Goal: Information Seeking & Learning: Learn about a topic

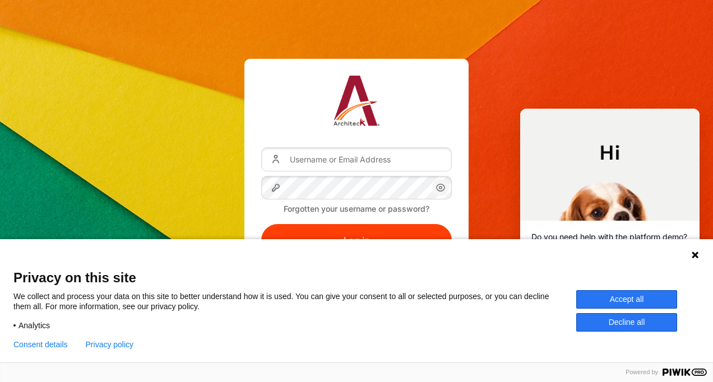
click at [628, 303] on button "Accept all" at bounding box center [626, 299] width 101 height 19
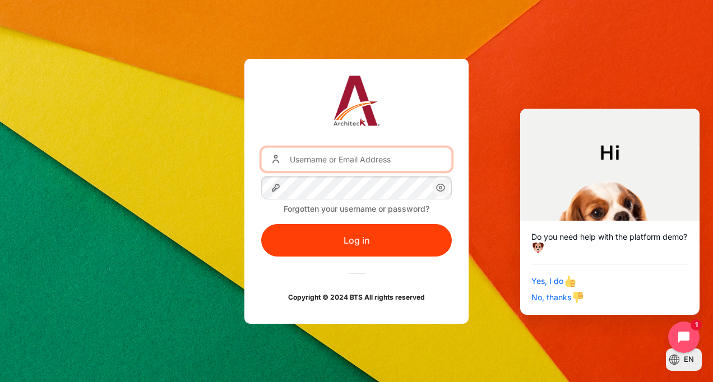
click at [375, 150] on input "Username or Email Address" at bounding box center [356, 159] width 191 height 24
type input "igaffar@zuelligpharma.com"
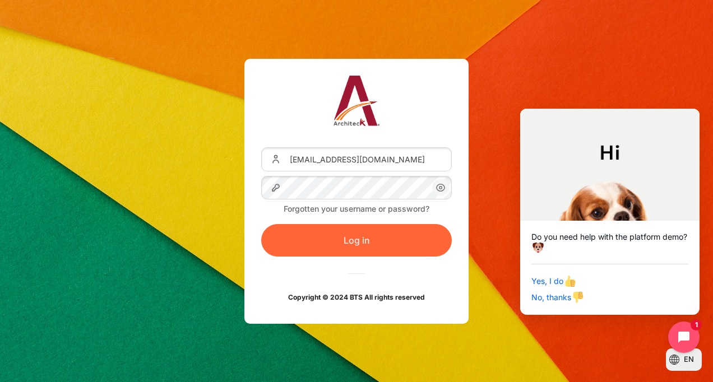
click at [354, 242] on button "Log in" at bounding box center [356, 240] width 191 height 33
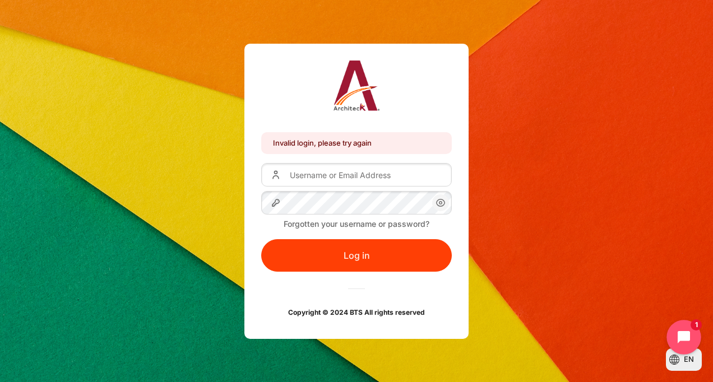
click at [675, 330] on button "Open chat widget" at bounding box center [684, 337] width 35 height 35
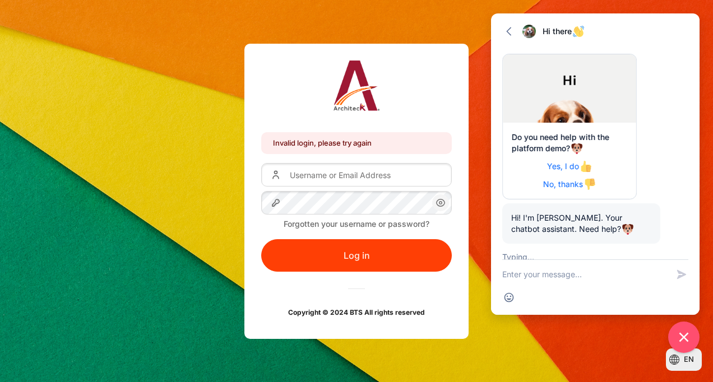
scroll to position [12, 0]
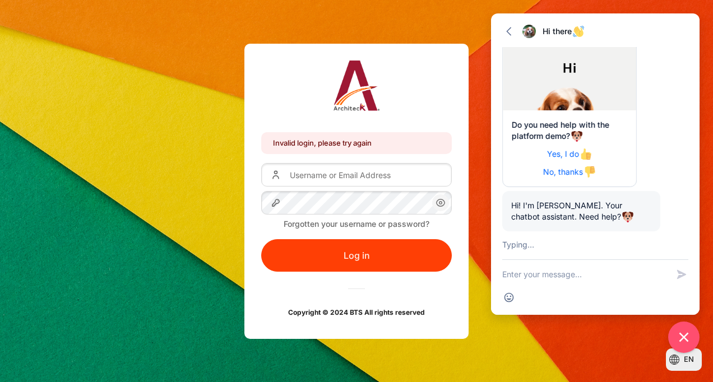
click at [502, 327] on div "Invalid login, please try again Invalid login, please try again Username or Ema…" at bounding box center [356, 192] width 713 height 296
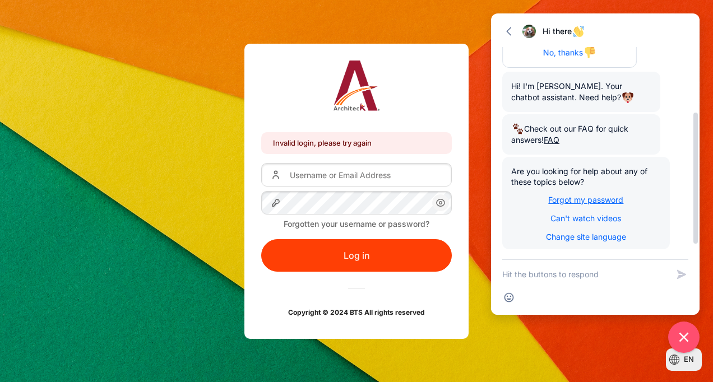
click at [592, 200] on span "Forgot my password" at bounding box center [585, 200] width 75 height 10
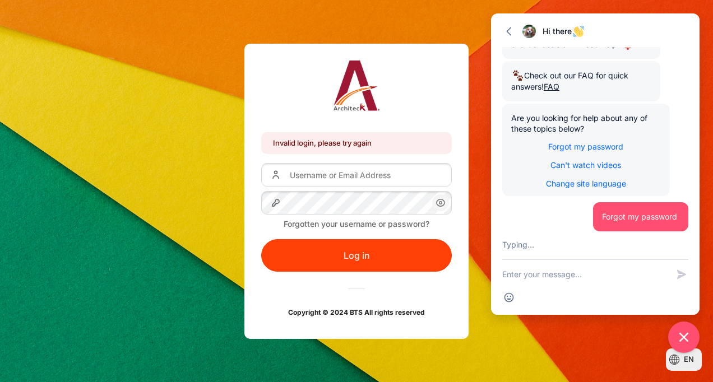
scroll to position [242, 0]
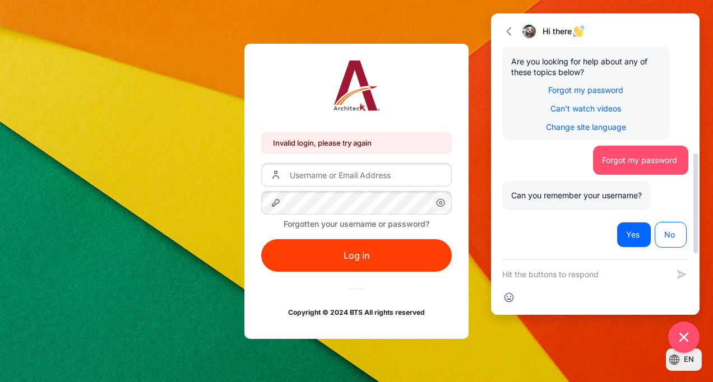
click at [643, 241] on button "Yes" at bounding box center [634, 235] width 35 height 26
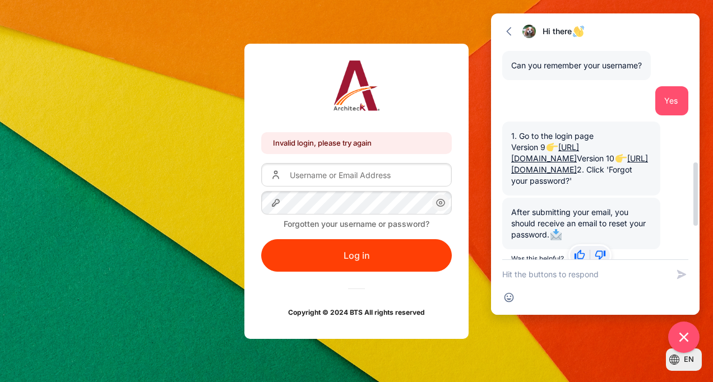
scroll to position [387, 0]
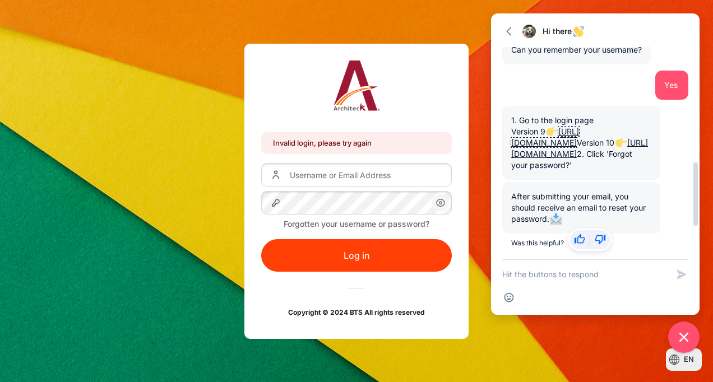
click at [532, 145] on link "https://learning.architeck.net/login/index.php" at bounding box center [545, 137] width 68 height 21
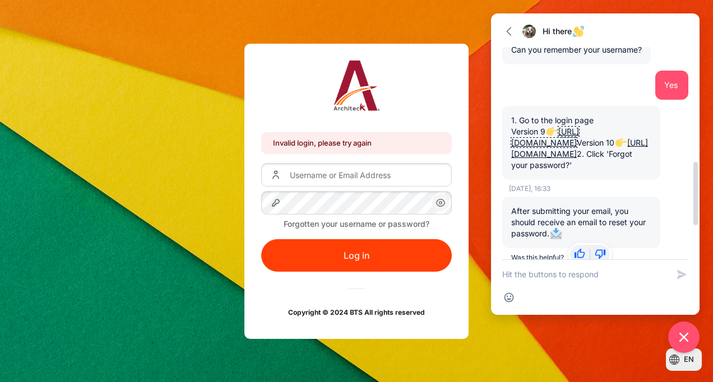
click at [534, 159] on link "https://eureka.architeck.net/login/index.php" at bounding box center [579, 148] width 137 height 21
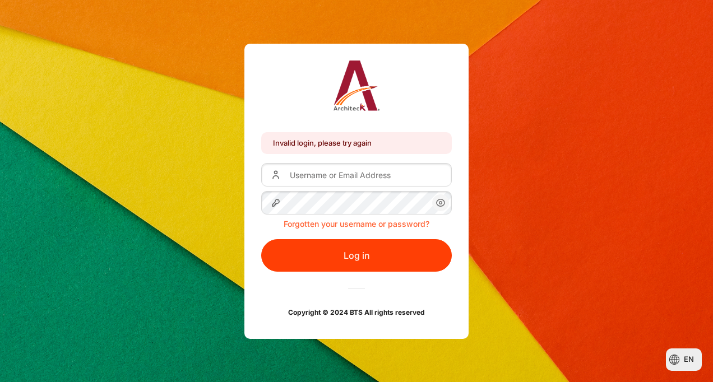
click at [352, 223] on link "Forgotten your username or password?" at bounding box center [357, 224] width 146 height 10
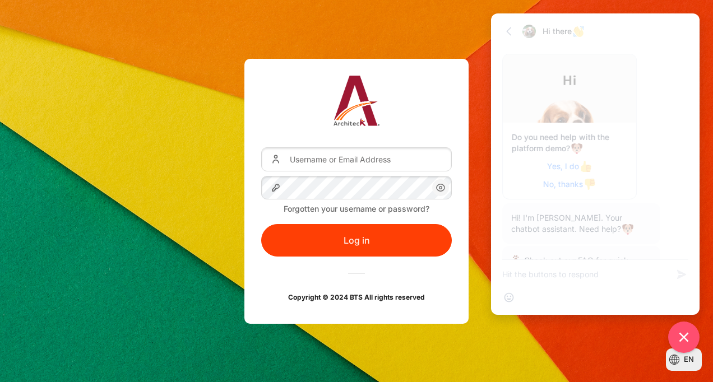
scroll to position [499, 0]
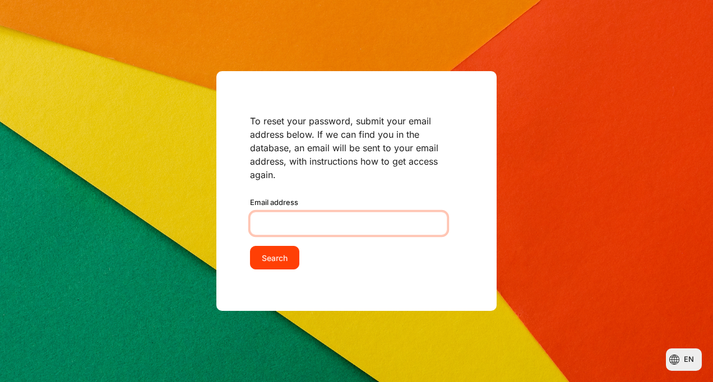
click at [314, 221] on input "Email address" at bounding box center [348, 224] width 197 height 24
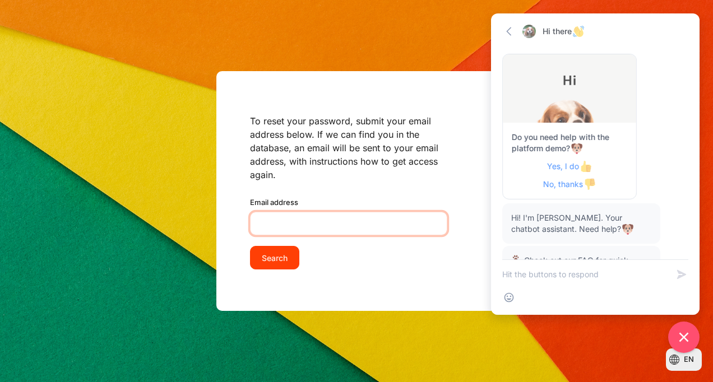
scroll to position [500, 0]
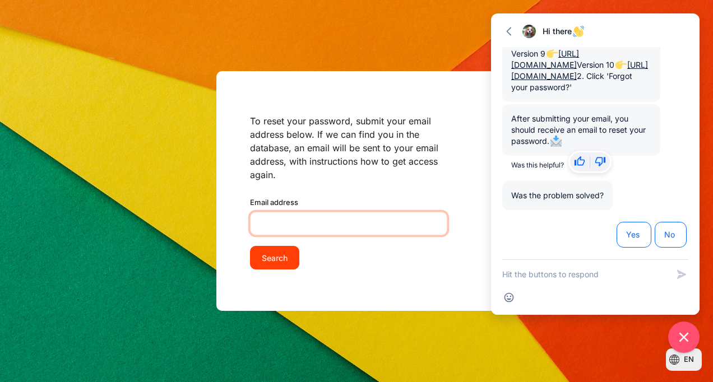
type input "igaffar@zuelligpharma.com"
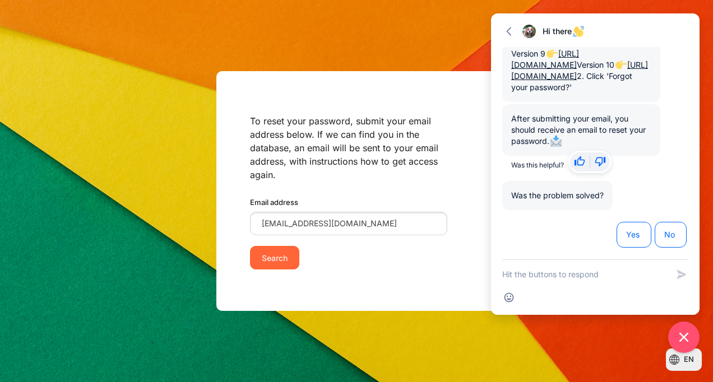
click at [281, 251] on input "Search" at bounding box center [274, 258] width 49 height 24
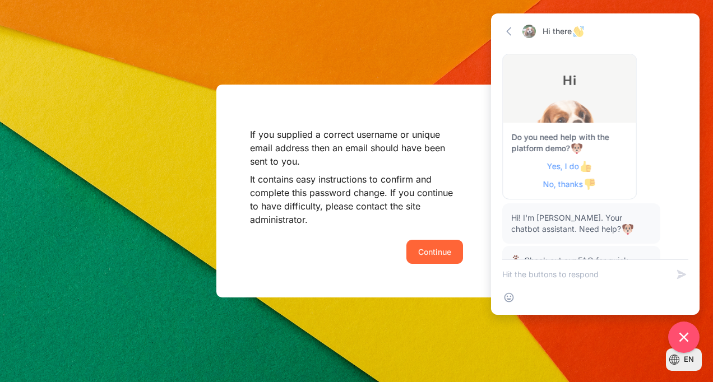
scroll to position [500, 0]
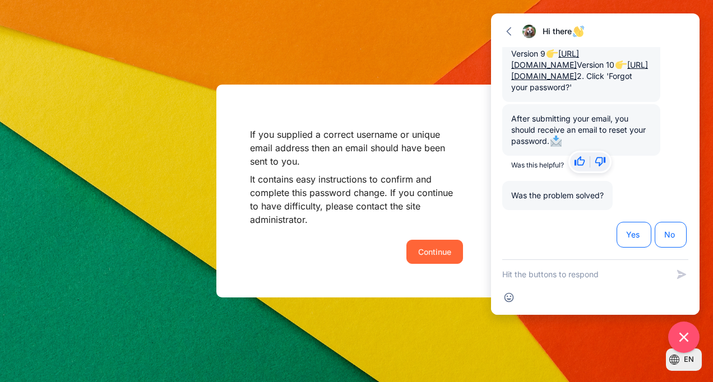
click at [419, 252] on button "Continue" at bounding box center [435, 252] width 57 height 24
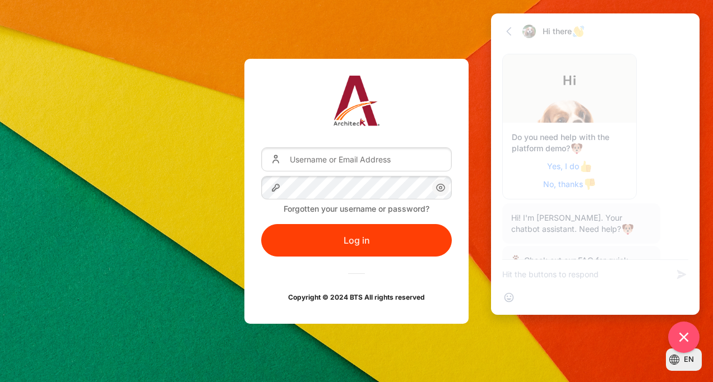
scroll to position [500, 0]
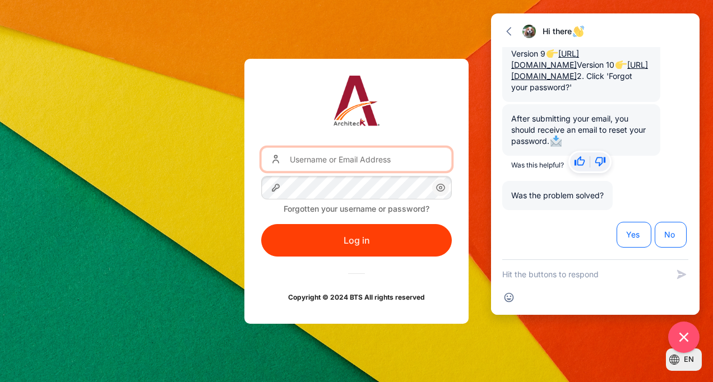
click at [320, 167] on input "Username or Email Address" at bounding box center [356, 159] width 191 height 24
click at [234, 195] on div "Username or Email Address Password Forgotten your username or password? Log in …" at bounding box center [356, 191] width 713 height 265
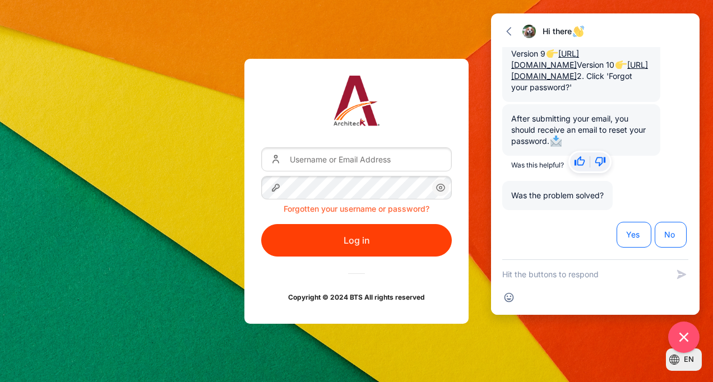
click at [338, 207] on link "Forgotten your username or password?" at bounding box center [357, 209] width 146 height 10
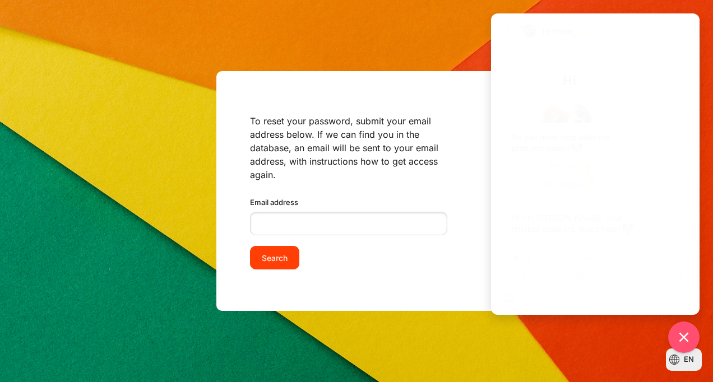
scroll to position [500, 0]
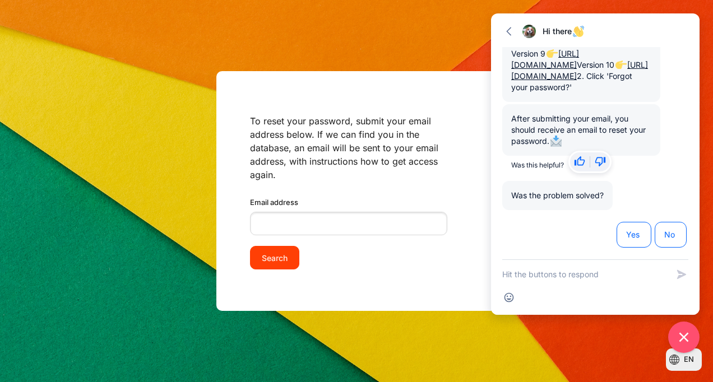
click at [177, 214] on div "To reset your password, submit your email address below. If we can find you in …" at bounding box center [356, 191] width 713 height 382
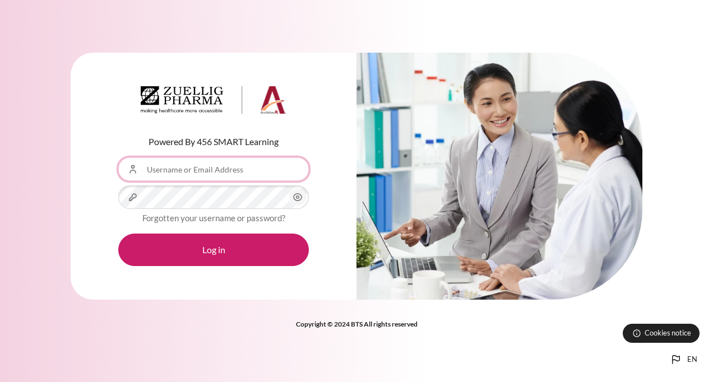
click at [200, 170] on input "Username or Email Address" at bounding box center [213, 170] width 191 height 24
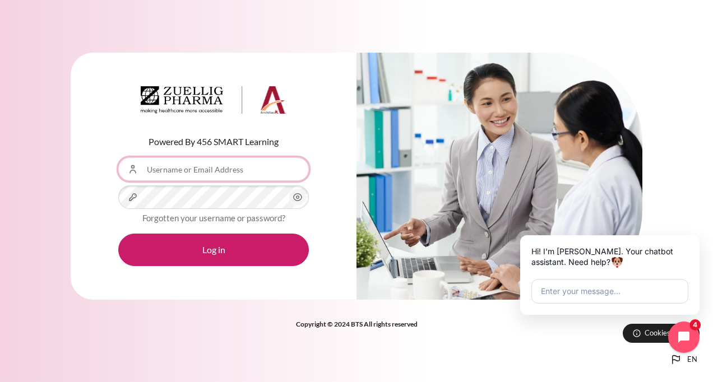
type input "[EMAIL_ADDRESS][DOMAIN_NAME]"
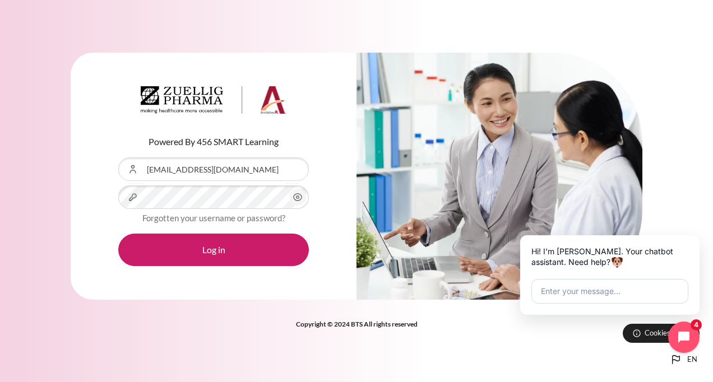
click at [298, 199] on icon "Content" at bounding box center [297, 197] width 13 height 13
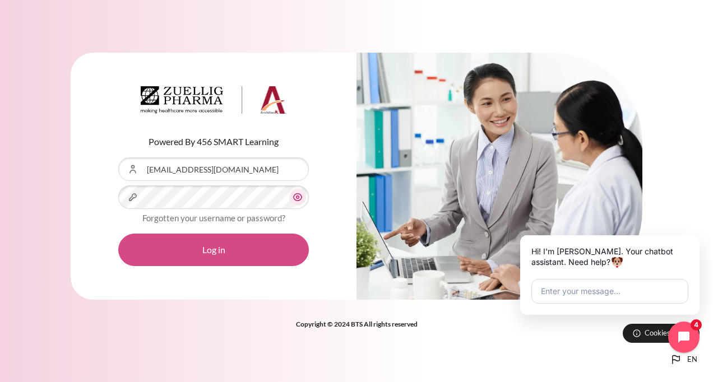
click at [202, 252] on button "Log in" at bounding box center [213, 250] width 191 height 33
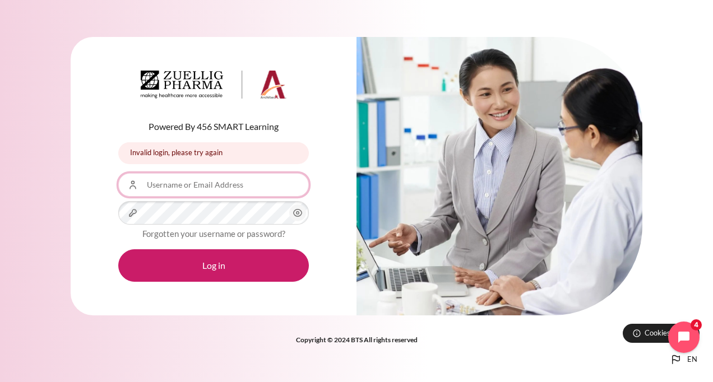
click at [185, 188] on input "Username or Email Address" at bounding box center [213, 185] width 191 height 24
click at [113, 243] on div "Powered By 456 SMART Learning Invalid login, please try again Invalid login, pl…" at bounding box center [214, 176] width 286 height 279
click at [164, 232] on link "Forgotten your username or password?" at bounding box center [213, 234] width 143 height 10
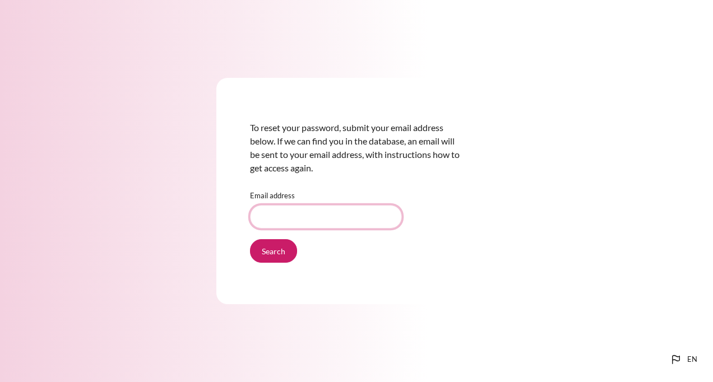
click at [289, 208] on input "Email address" at bounding box center [326, 217] width 152 height 24
type input "[EMAIL_ADDRESS][DOMAIN_NAME]"
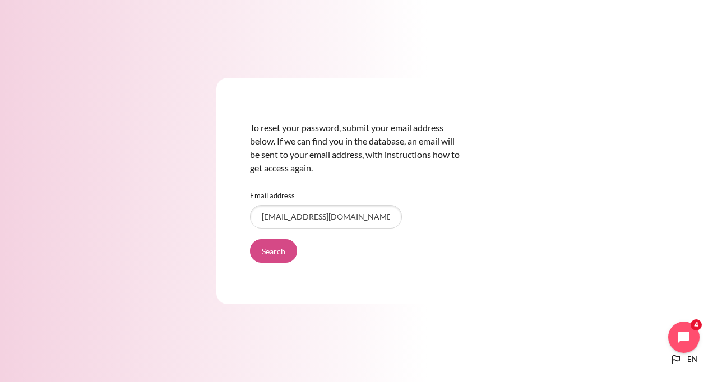
click at [280, 255] on input "Search" at bounding box center [273, 251] width 47 height 24
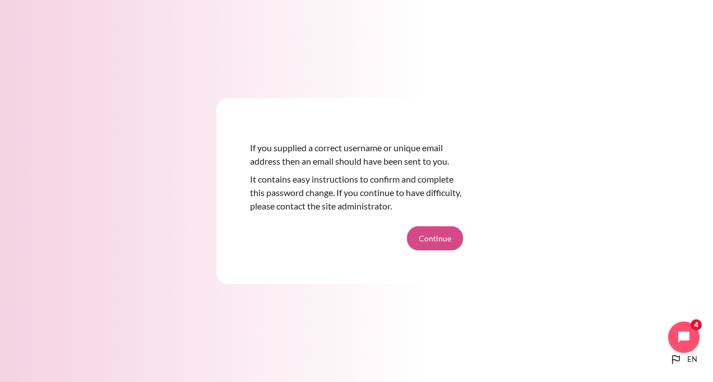
click at [417, 234] on button "Continue" at bounding box center [435, 239] width 56 height 24
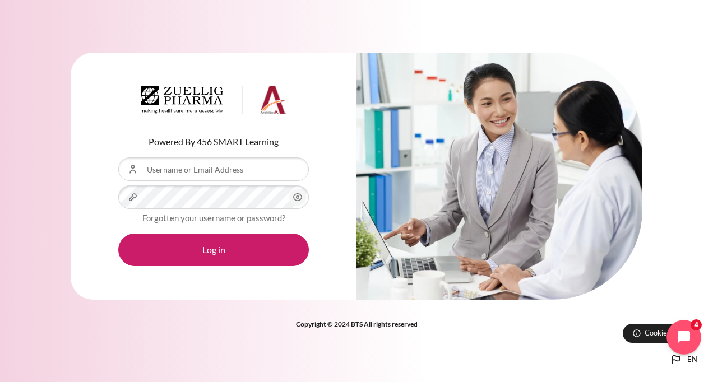
click at [678, 335] on icon "Open chat widget" at bounding box center [684, 337] width 15 height 15
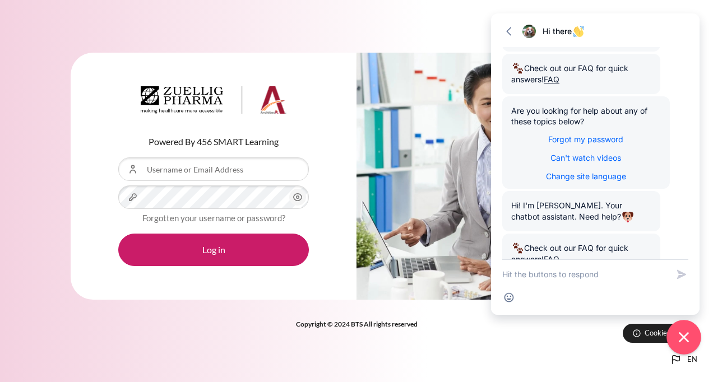
scroll to position [182, 0]
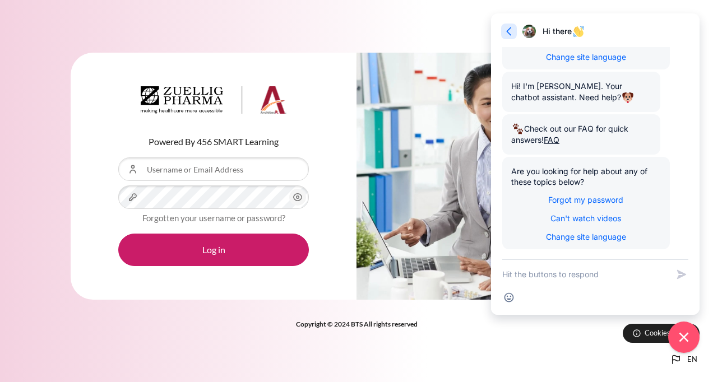
click at [513, 31] on icon "button" at bounding box center [509, 31] width 11 height 11
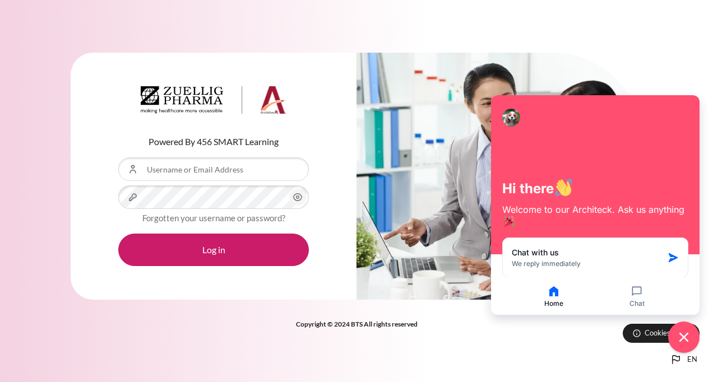
click at [504, 362] on div "Powered By 456 SMART Learning Username or Email Address Password Forgotten your…" at bounding box center [356, 191] width 713 height 382
click at [682, 341] on icon "Close chat widget" at bounding box center [684, 337] width 17 height 17
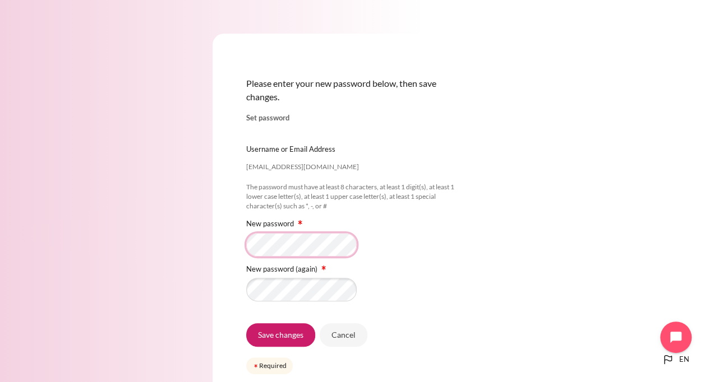
click at [246, 324] on input "Save changes" at bounding box center [280, 336] width 69 height 24
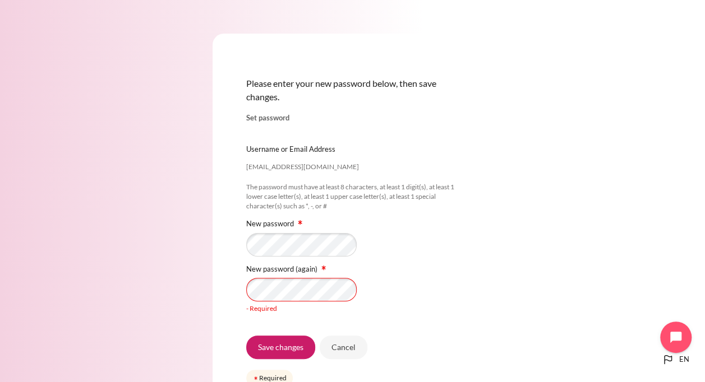
click at [320, 315] on div "igaffar@zuelligpharma.com Username or Email Address igaffar@zuelligpharma.com T…" at bounding box center [352, 226] width 213 height 204
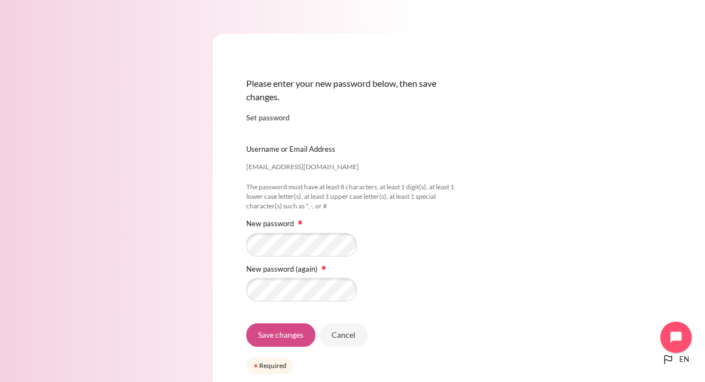
click at [276, 334] on input "Save changes" at bounding box center [280, 336] width 69 height 24
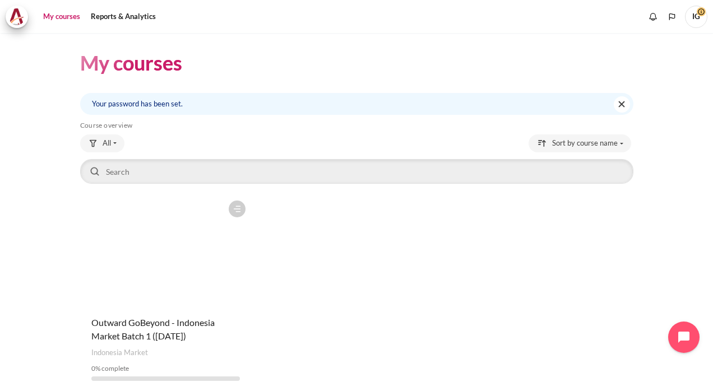
scroll to position [54, 0]
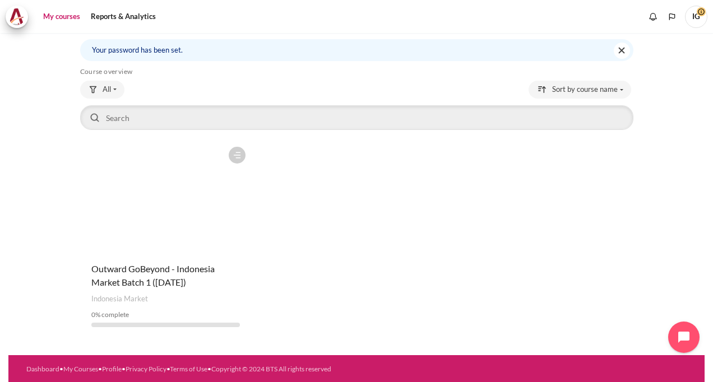
click at [169, 204] on figure "Content" at bounding box center [165, 197] width 171 height 112
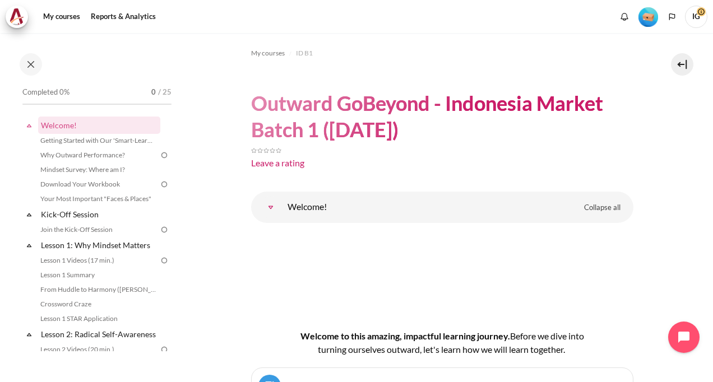
click at [282, 207] on link "Welcome!" at bounding box center [271, 207] width 22 height 22
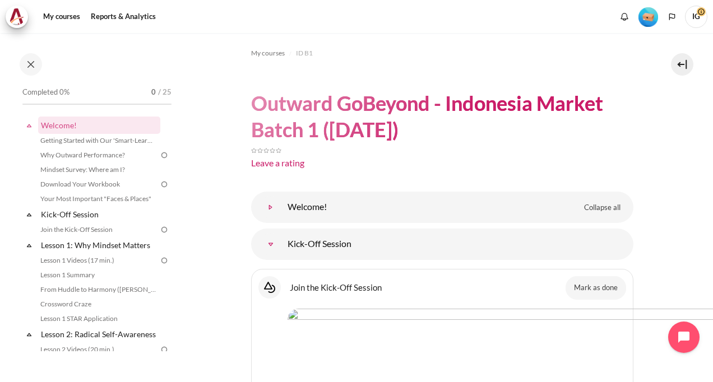
click at [282, 206] on link "Welcome!" at bounding box center [271, 207] width 22 height 22
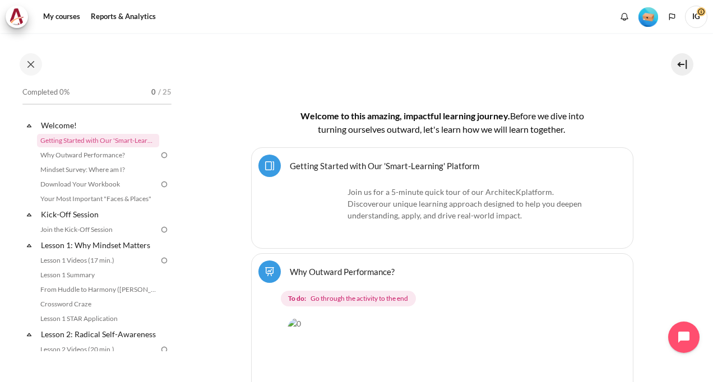
scroll to position [224, 0]
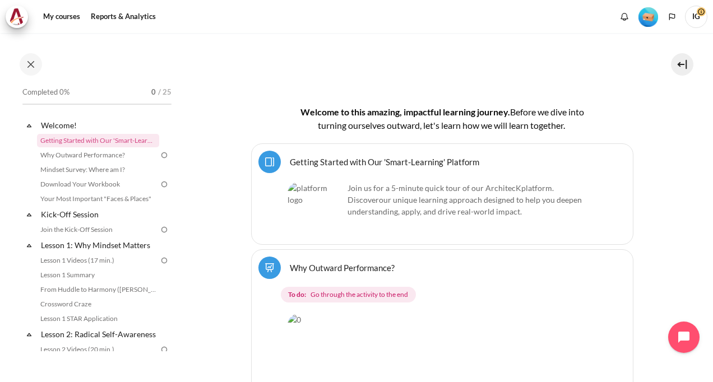
click at [324, 161] on link "Getting Started with Our 'Smart-Learning' Platform Page" at bounding box center [385, 161] width 190 height 11
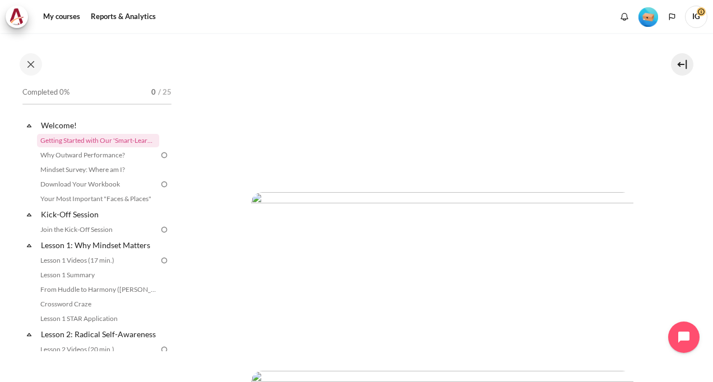
scroll to position [336, 0]
click at [94, 156] on link "Why Outward Performance?" at bounding box center [98, 155] width 122 height 13
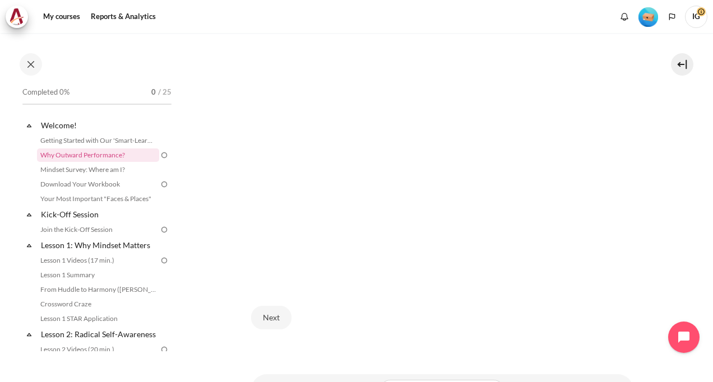
scroll to position [252, 0]
click at [270, 316] on button "Next" at bounding box center [271, 317] width 40 height 24
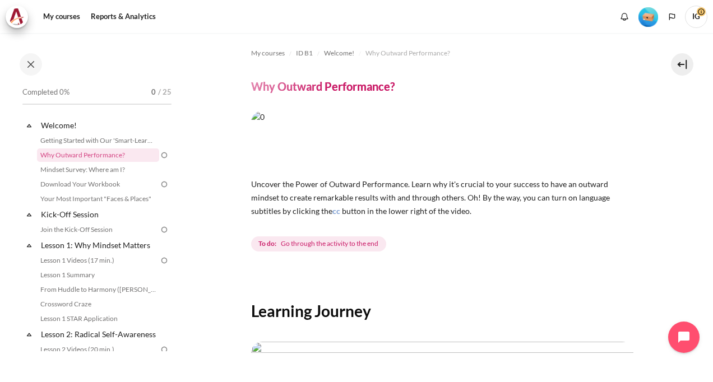
click at [159, 156] on img at bounding box center [164, 155] width 10 height 10
click at [107, 166] on link "Mindset Survey: Where am I?" at bounding box center [98, 169] width 122 height 13
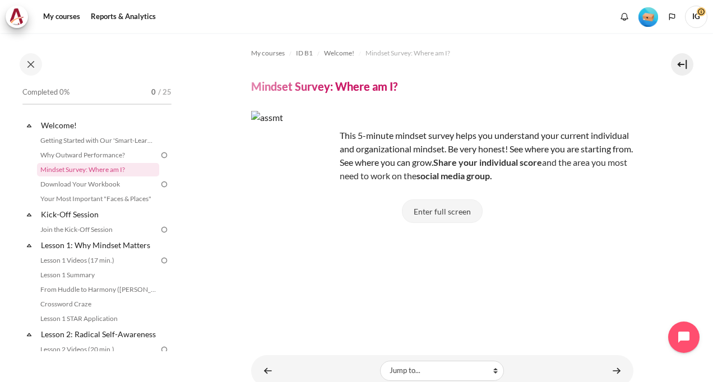
click at [435, 210] on button "Enter full screen" at bounding box center [442, 212] width 81 height 24
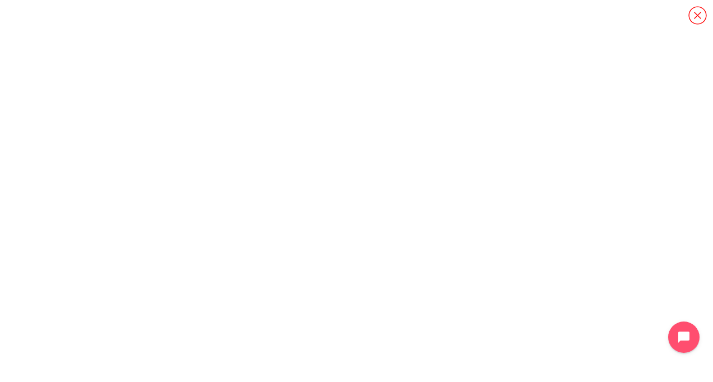
click at [698, 10] on icon "Content" at bounding box center [698, 16] width 20 height 20
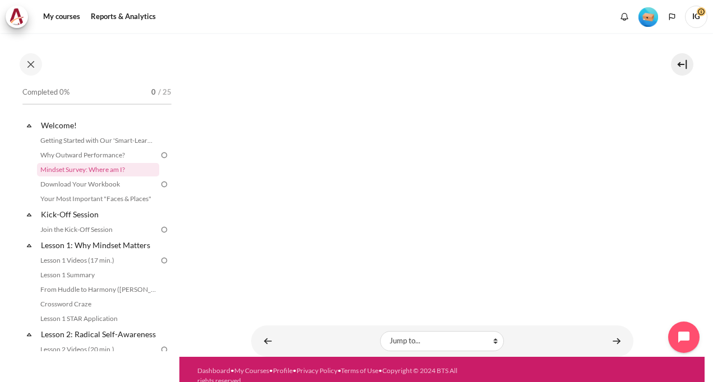
scroll to position [293, 0]
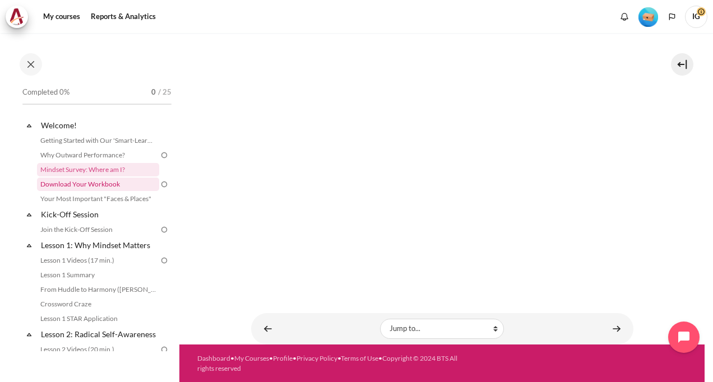
click at [52, 181] on link "Download Your Workbook" at bounding box center [98, 184] width 122 height 13
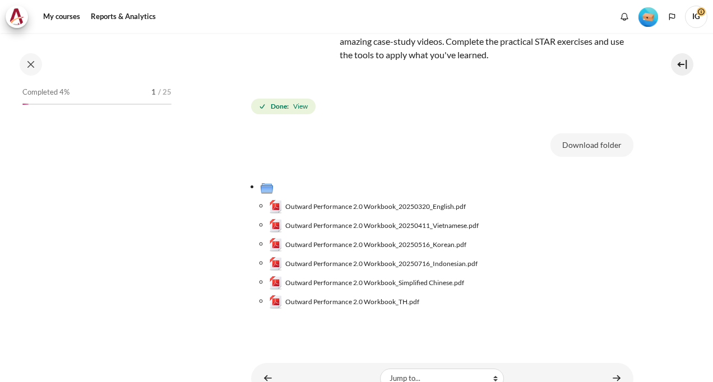
scroll to position [112, 0]
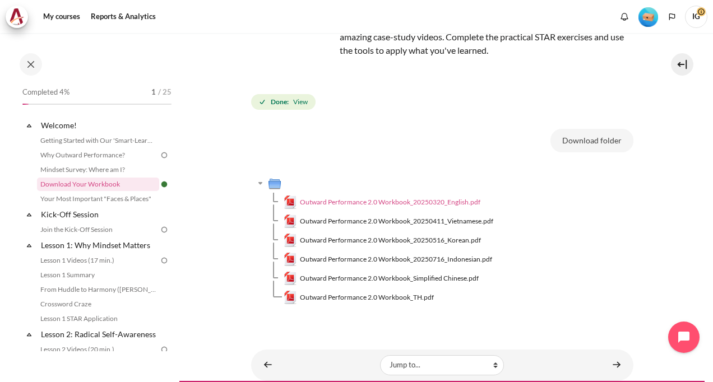
click at [376, 196] on link "Outward Performance 2.0 Workbook_20250320_English.pdf" at bounding box center [382, 202] width 197 height 13
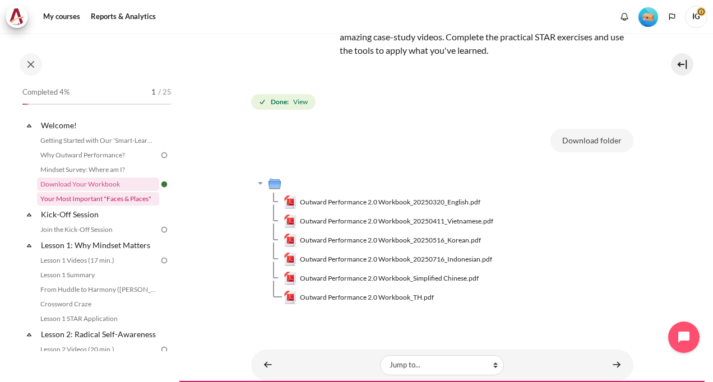
click at [98, 200] on link "Your Most Important "Faces & Places"" at bounding box center [98, 198] width 122 height 13
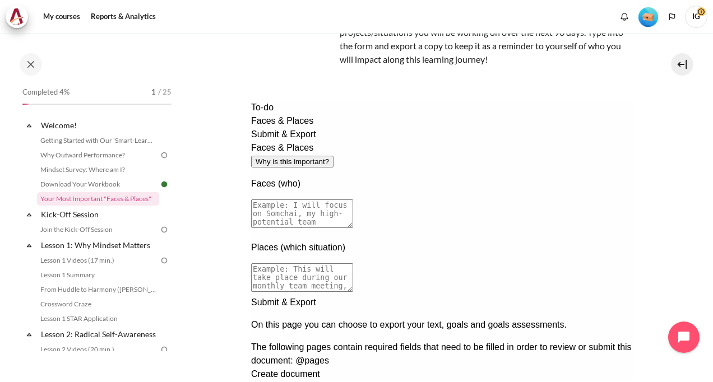
scroll to position [56, 0]
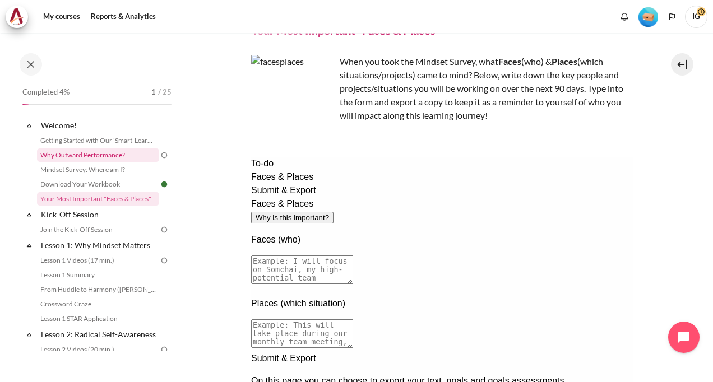
click at [101, 151] on link "Why Outward Performance?" at bounding box center [98, 155] width 122 height 13
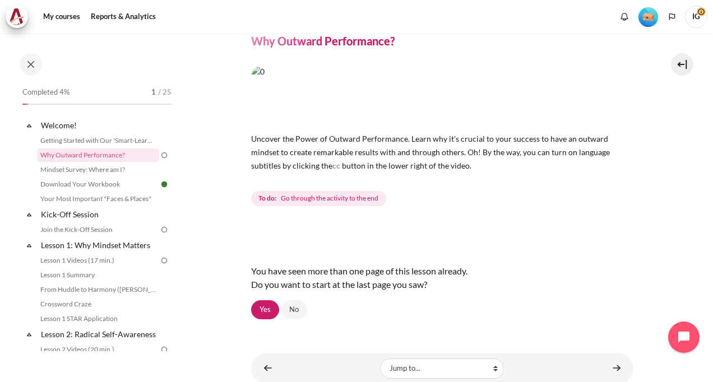
scroll to position [28, 0]
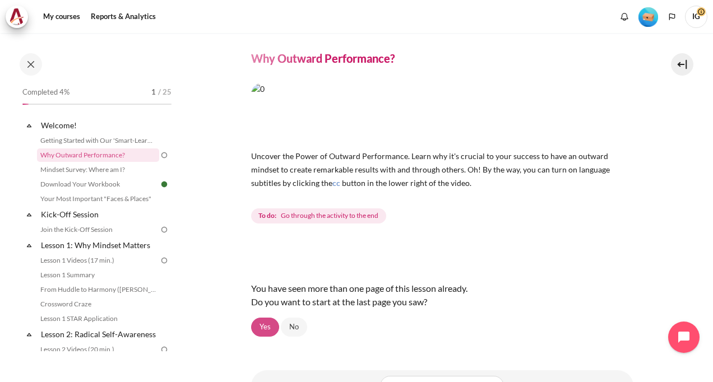
click at [268, 322] on link "Yes" at bounding box center [265, 327] width 28 height 19
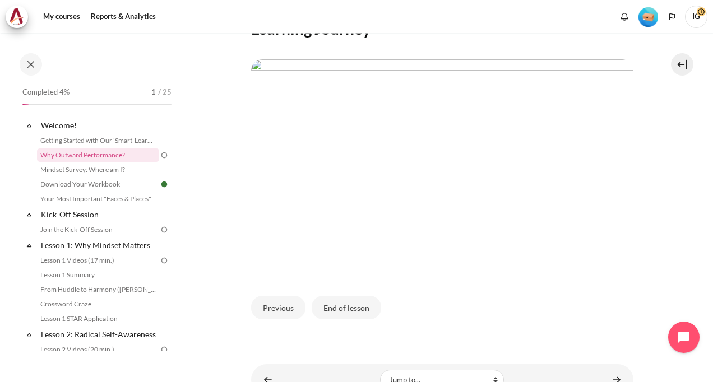
scroll to position [330, 0]
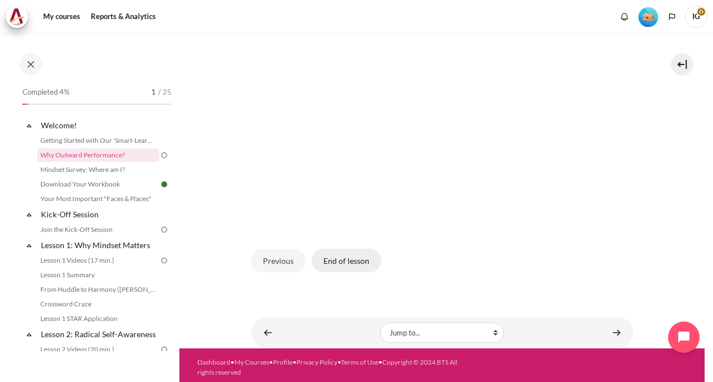
click at [357, 259] on button "End of lesson" at bounding box center [347, 261] width 70 height 24
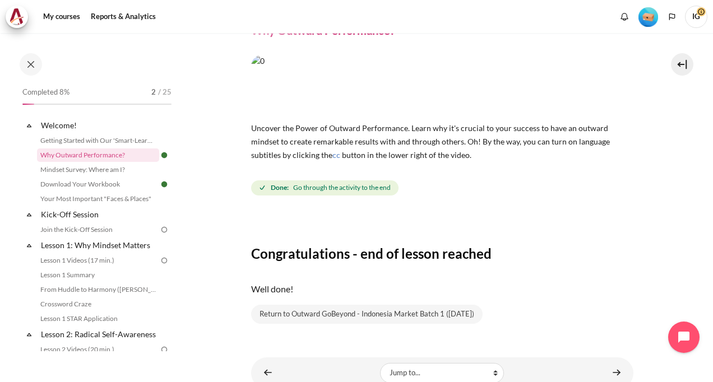
scroll to position [100, 0]
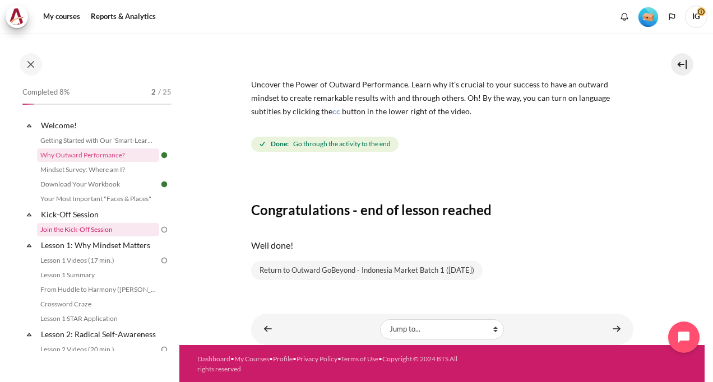
click at [75, 229] on link "Join the Kick-Off Session" at bounding box center [98, 229] width 122 height 13
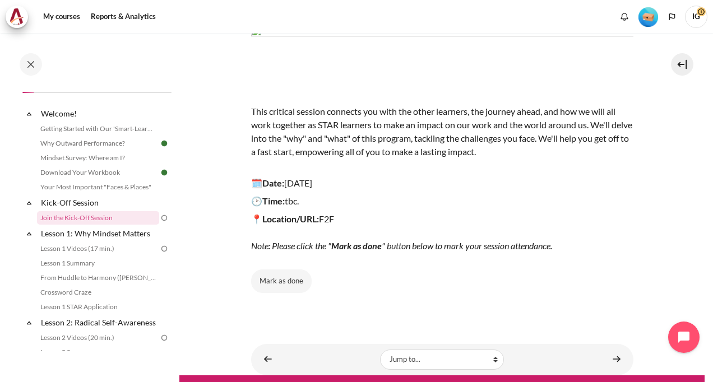
scroll to position [112, 0]
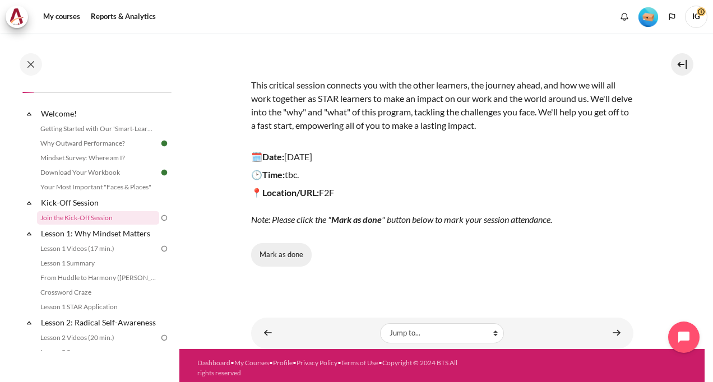
click at [266, 246] on button "Mark as done" at bounding box center [281, 255] width 61 height 24
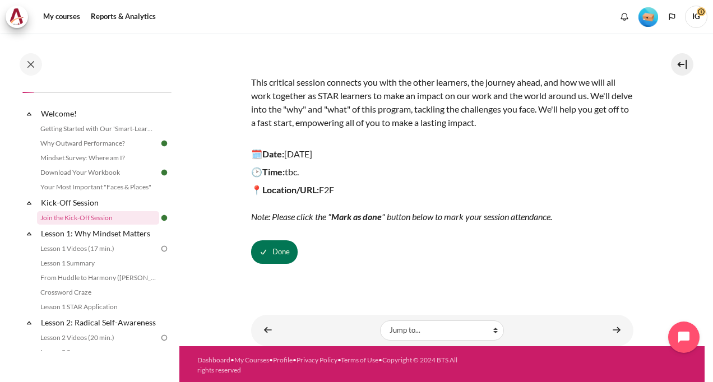
scroll to position [116, 0]
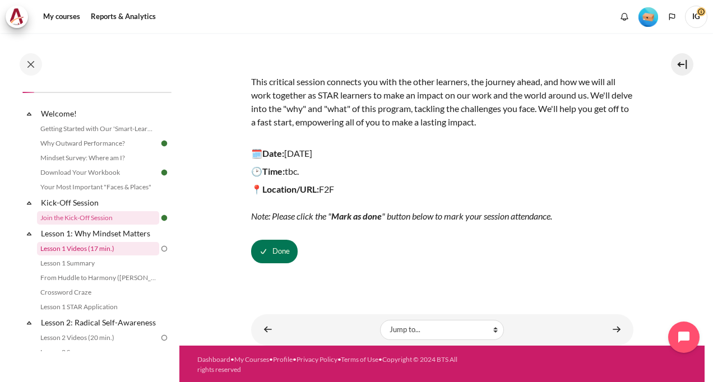
click at [65, 245] on link "Lesson 1 Videos (17 min.)" at bounding box center [98, 248] width 122 height 13
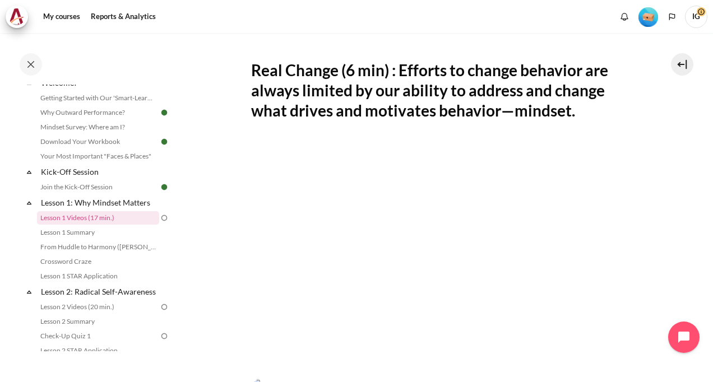
scroll to position [418, 0]
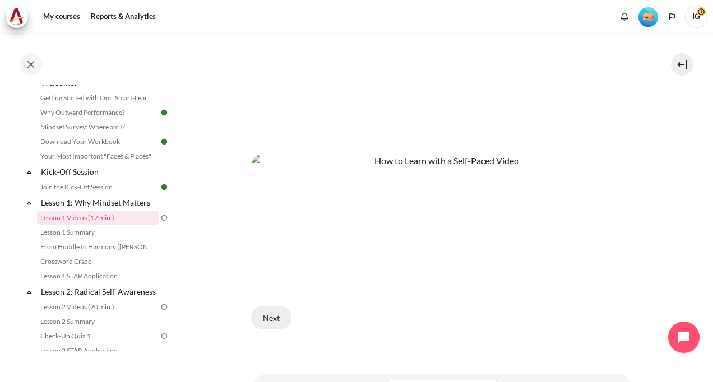
click at [278, 311] on button "Next" at bounding box center [271, 318] width 40 height 24
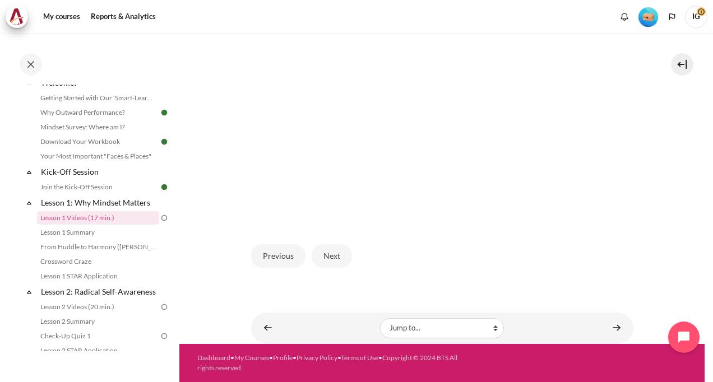
scroll to position [302, 0]
click at [332, 259] on button "Next" at bounding box center [332, 256] width 40 height 24
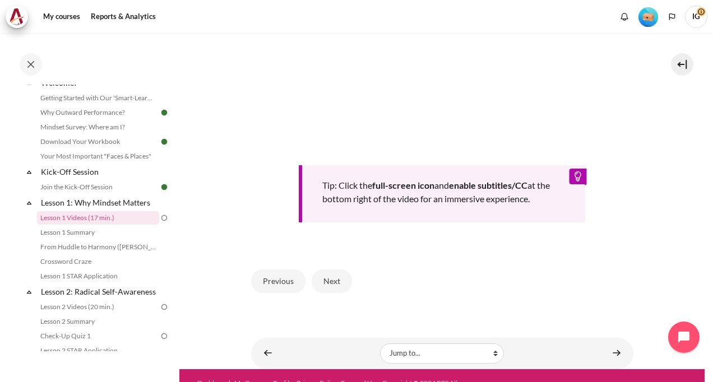
scroll to position [449, 0]
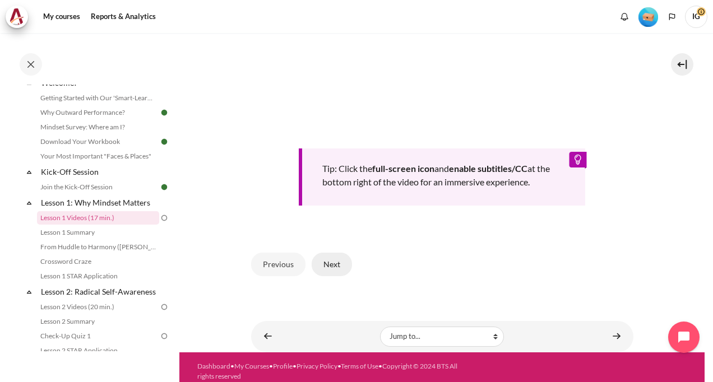
click at [331, 276] on button "Next" at bounding box center [332, 265] width 40 height 24
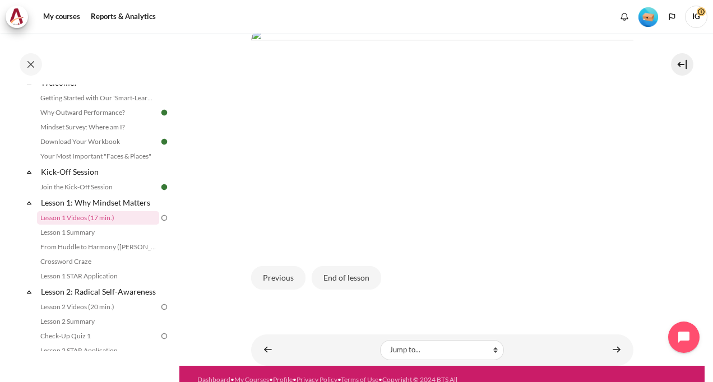
scroll to position [280, 0]
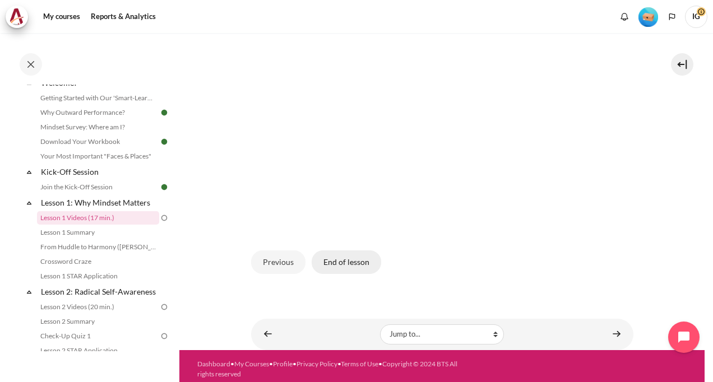
click at [346, 274] on button "End of lesson" at bounding box center [347, 263] width 70 height 24
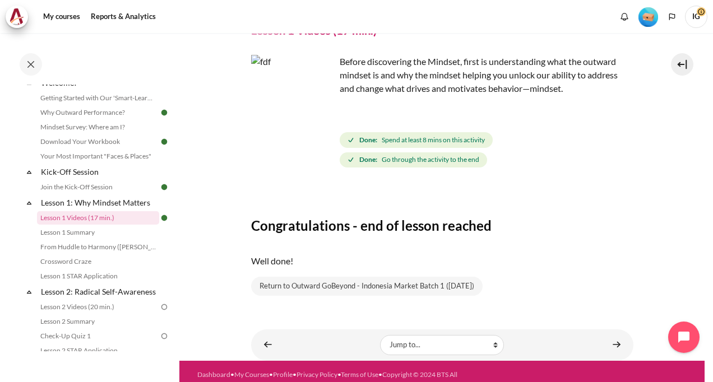
scroll to position [99, 0]
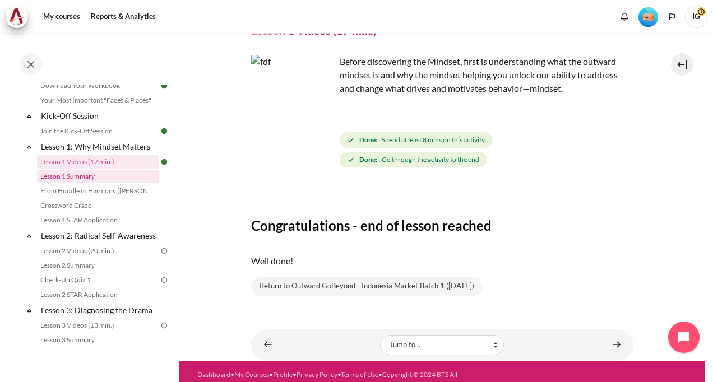
click at [71, 176] on link "Lesson 1 Summary" at bounding box center [98, 176] width 122 height 13
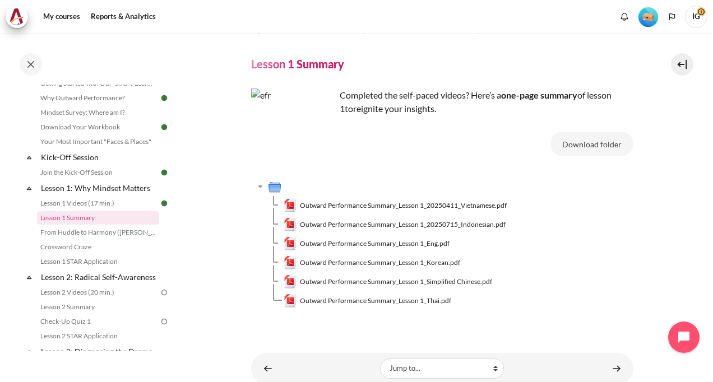
scroll to position [56, 0]
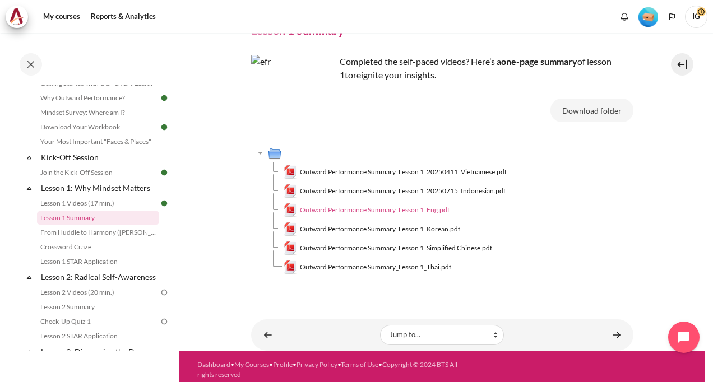
click at [434, 211] on span "Outward Performance Summary_Lesson 1_Eng.pdf" at bounding box center [375, 210] width 150 height 10
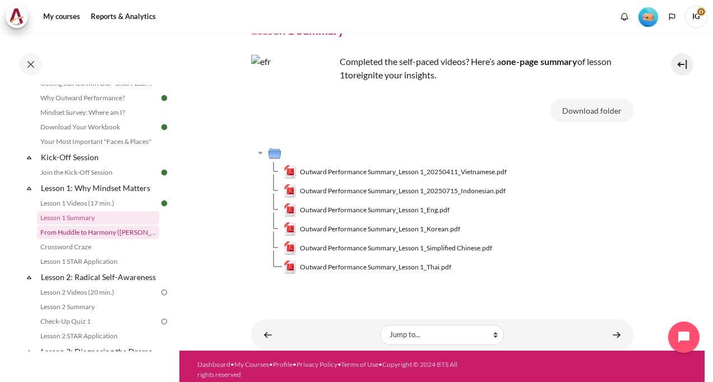
click at [93, 234] on link "From Huddle to Harmony ([PERSON_NAME]'s Story)" at bounding box center [98, 232] width 122 height 13
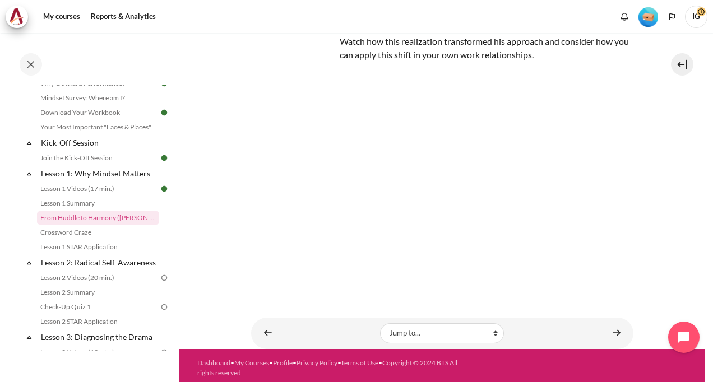
scroll to position [118, 0]
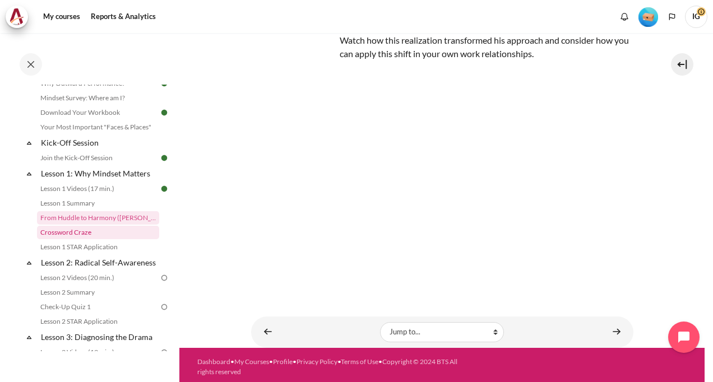
click at [76, 230] on link "Crossword Craze" at bounding box center [98, 232] width 122 height 13
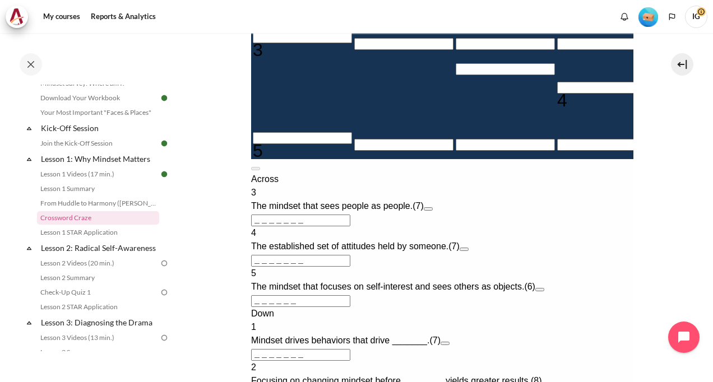
scroll to position [393, 0]
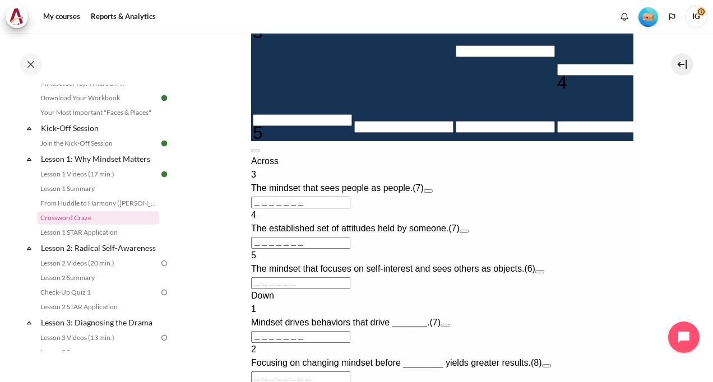
click at [280, 209] on input "＿＿＿＿＿＿＿" at bounding box center [300, 203] width 99 height 12
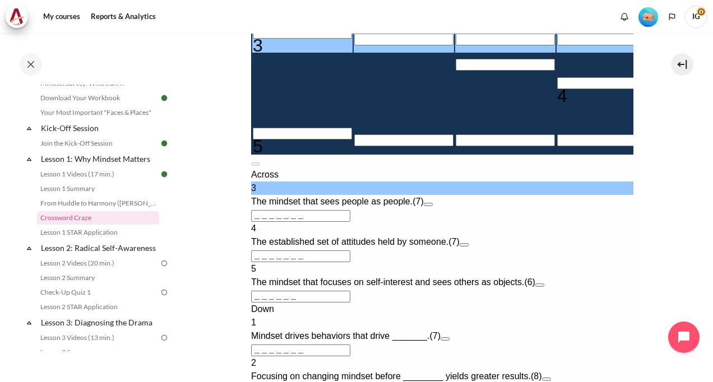
click at [257, 222] on input "＿＿＿＿＿＿＿" at bounding box center [300, 216] width 99 height 12
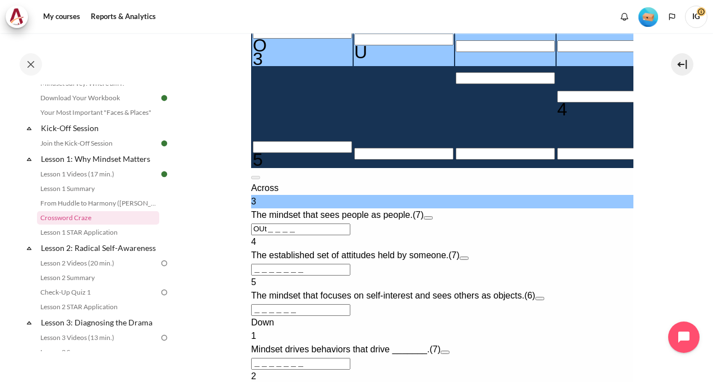
type input "OUT＿＿＿＿"
type input "＿＿＿＿＿T＿"
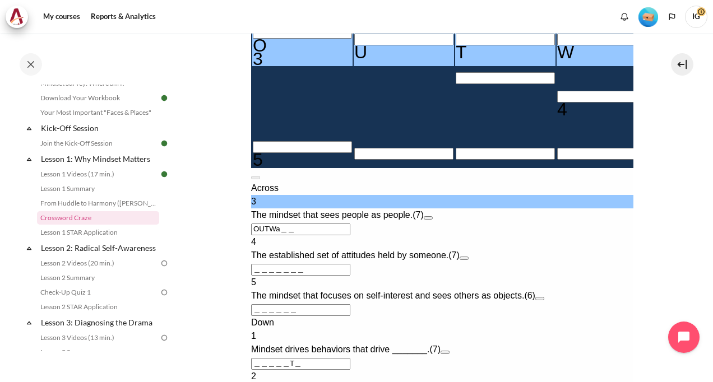
type input "OUTWA＿＿"
type input "＿＿＿A＿＿＿＿"
type input "OUTWARD"
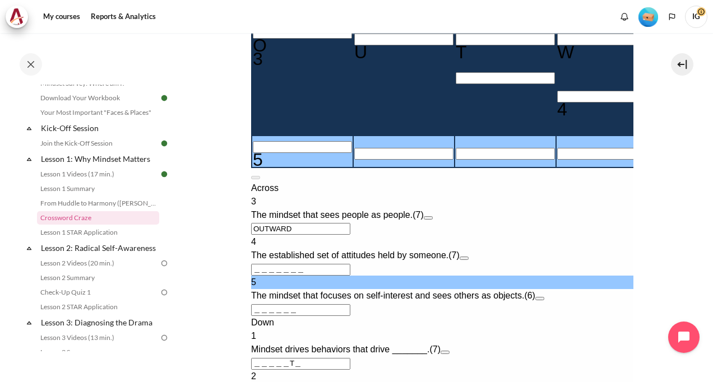
click at [281, 153] on input "Row 10, Column 1. 5 Across. The mindset that focuses on self-interest and sees …" at bounding box center [301, 147] width 99 height 12
type input "I＿＿＿＿＿"
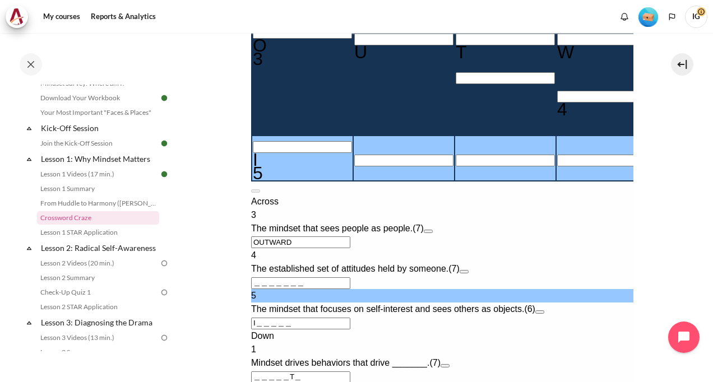
type input "IN＿＿＿＿"
type input "INW＿＿＿"
type input "INWA＿＿"
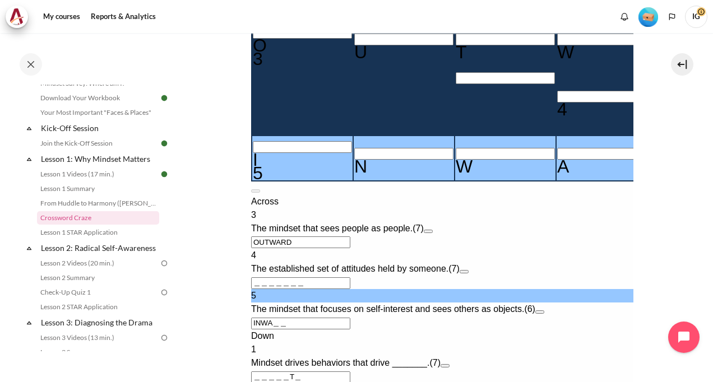
type input "INWAR＿"
type input "＿＿＿A＿＿＿R"
type input "INWARD"
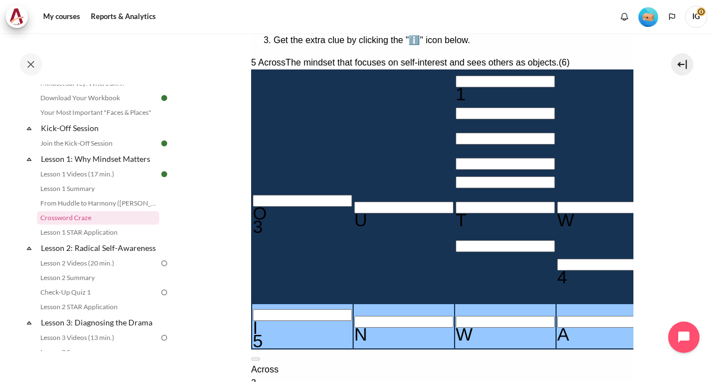
scroll to position [168, 0]
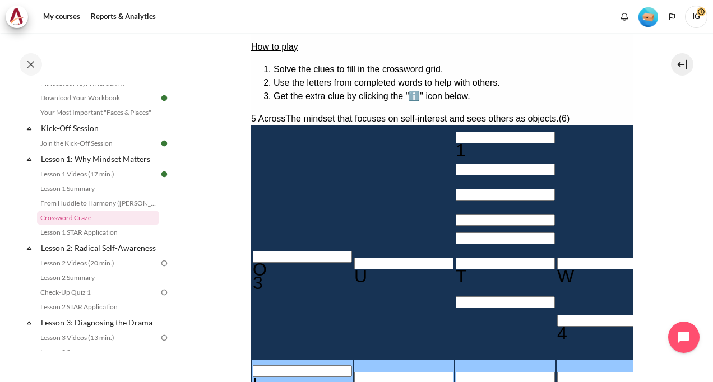
click at [455, 133] on input "Crossword grid. Use arrow keys to navigate and the keyboard to enter characters…" at bounding box center [504, 138] width 99 height 12
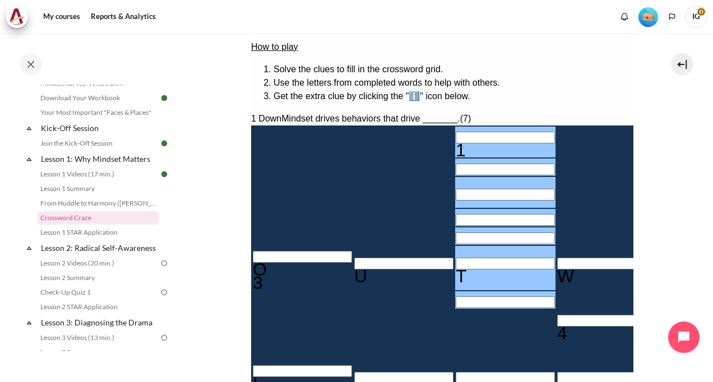
type input "R＿＿＿＿T＿"
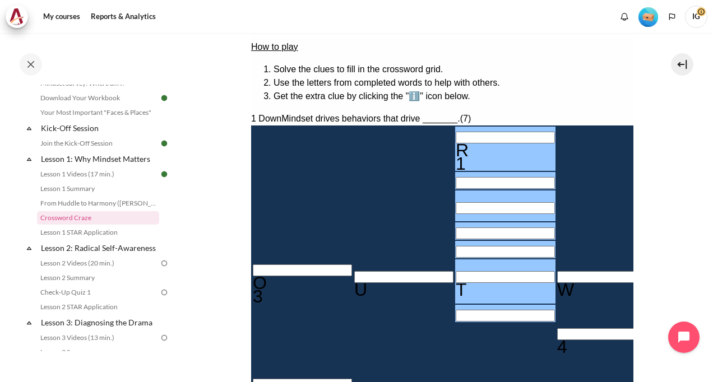
type input "RE＿＿＿T＿"
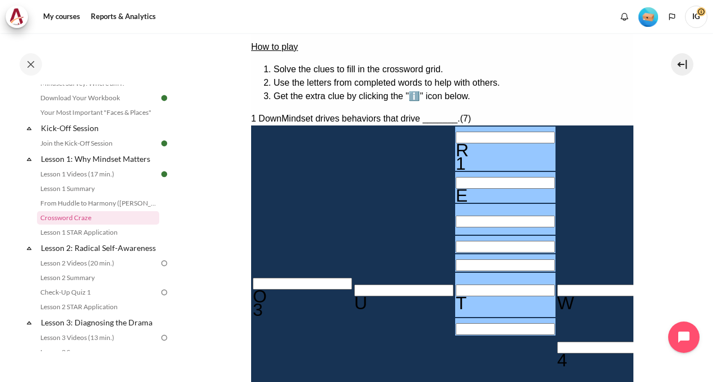
type input "RES＿＿T＿"
type input "RESU＿T＿"
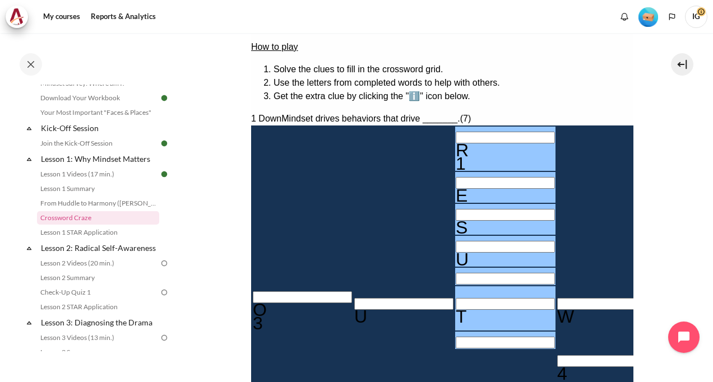
type input "RESUKT＿"
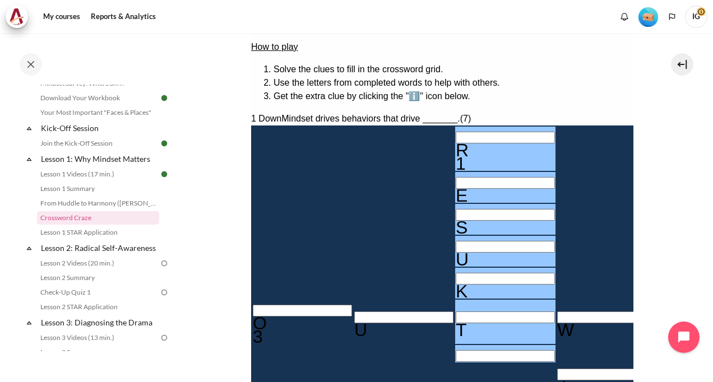
type input "RESULT＿"
type input "RESULTS"
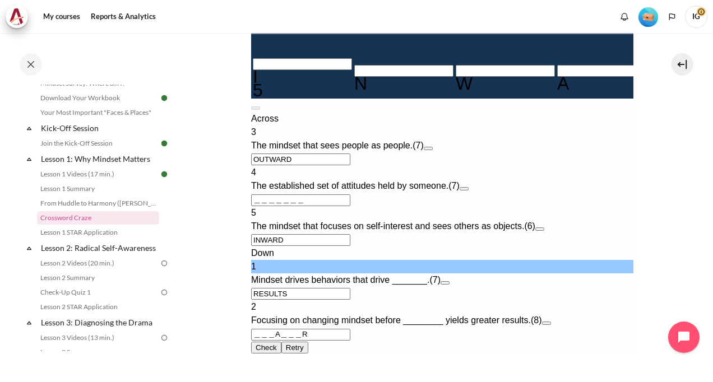
scroll to position [561, 0]
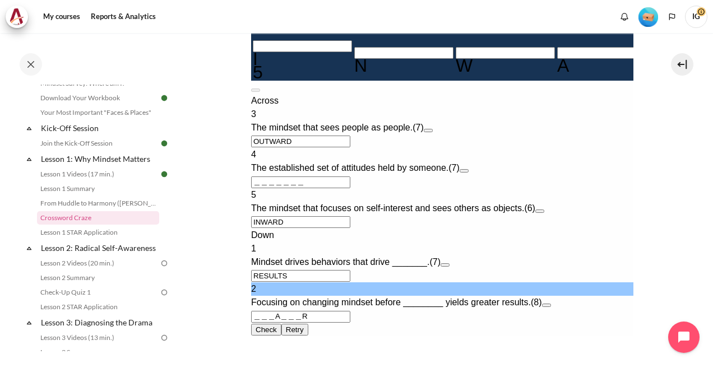
drag, startPoint x: 252, startPoint y: 305, endPoint x: 284, endPoint y: 293, distance: 34.3
click at [252, 311] on input "＿＿＿A＿＿＿R" at bounding box center [300, 317] width 99 height 12
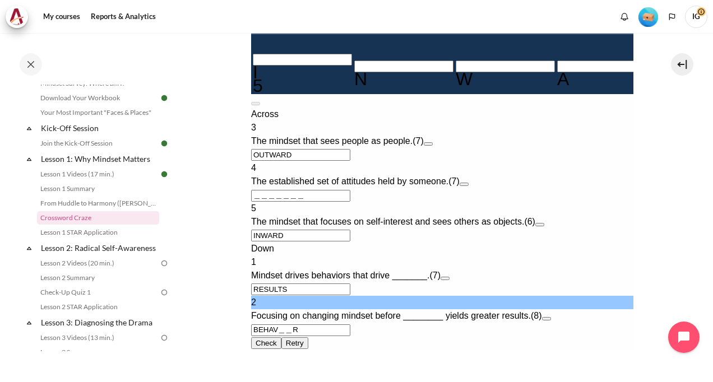
type input "BEHAVi＿R"
type input "＿I＿＿＿＿＿"
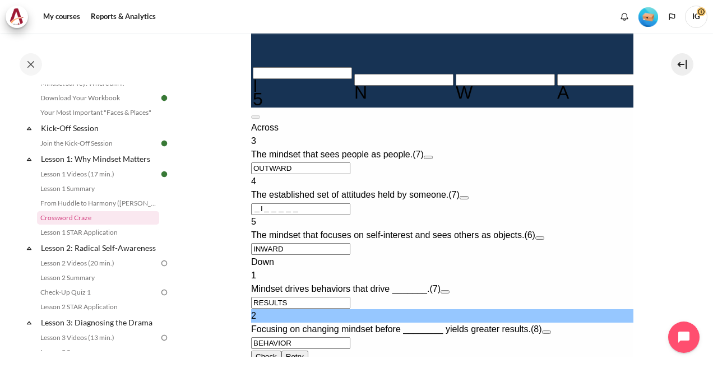
type input "BEHAVIOR"
click at [447, 350] on div "Check Check the characters. The responses will be marked as correct, incorrect,…" at bounding box center [442, 356] width 382 height 13
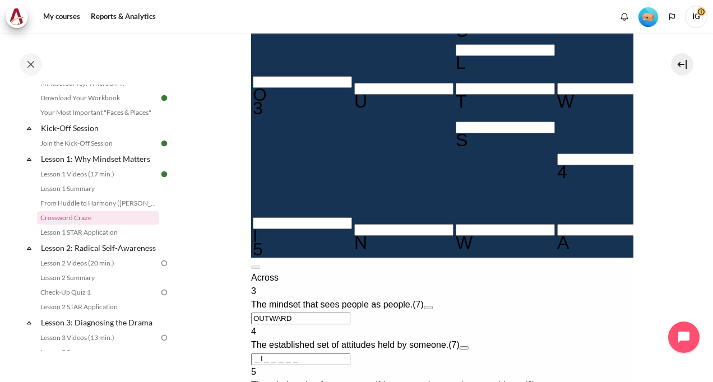
scroll to position [393, 0]
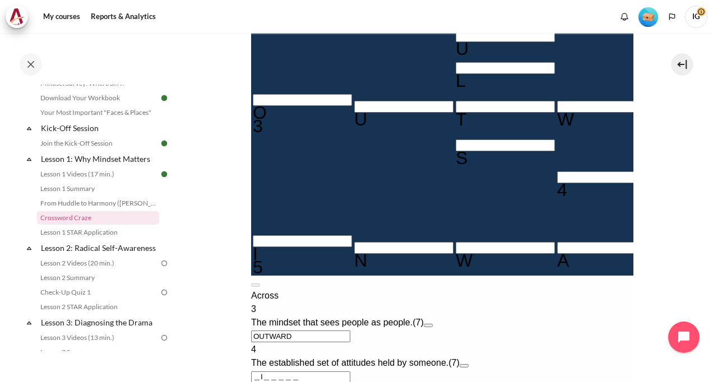
click at [468, 364] on button "Open extra clue for 4 Across. The established set of attitudes held by someone." at bounding box center [463, 365] width 9 height 3
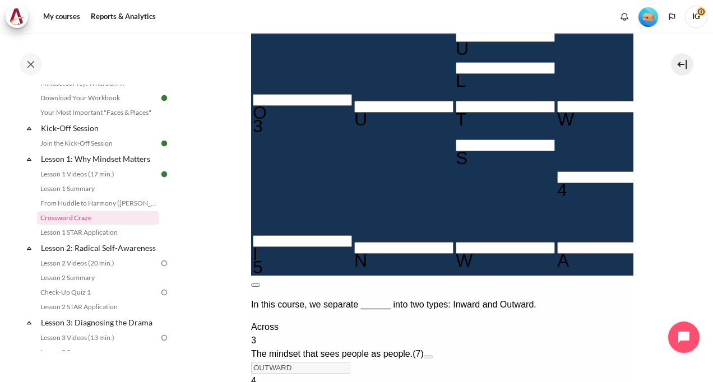
click at [675, 274] on section "My courses ID B1 Lesson 1: Why Mindset Matters Crossword Craze Crossword Craze" at bounding box center [441, 116] width 525 height 950
click at [260, 284] on button at bounding box center [255, 285] width 9 height 3
drag, startPoint x: 253, startPoint y: 335, endPoint x: 270, endPoint y: 324, distance: 20.5
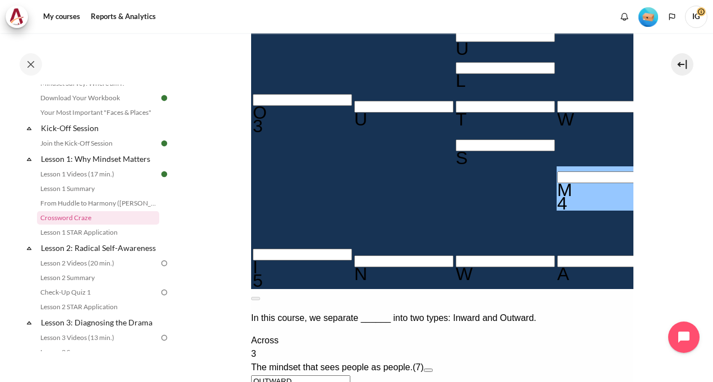
type input "MINDSET"
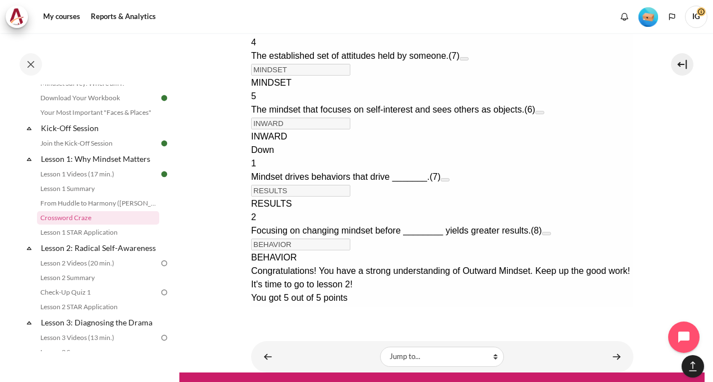
scroll to position [773, 0]
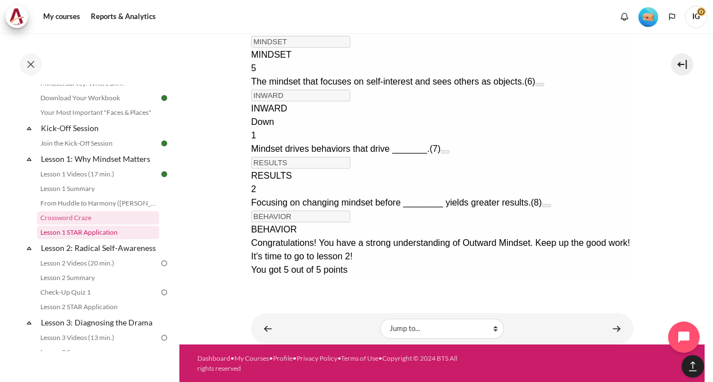
click at [108, 234] on link "Lesson 1 STAR Application" at bounding box center [98, 232] width 122 height 13
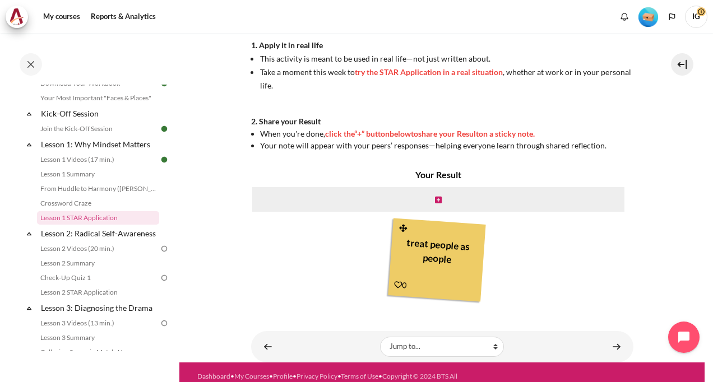
scroll to position [336, 0]
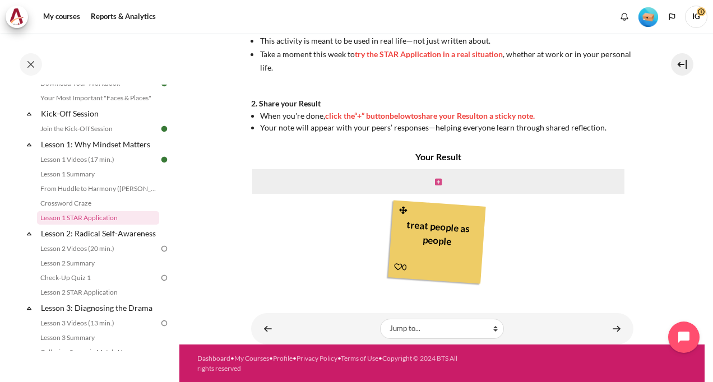
click at [436, 178] on icon "Content" at bounding box center [438, 182] width 7 height 8
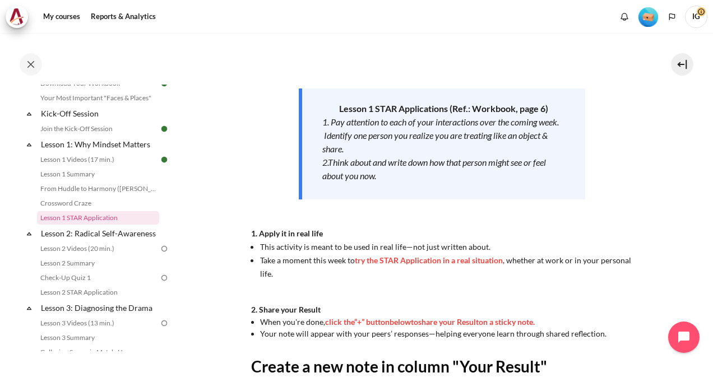
scroll to position [158, 0]
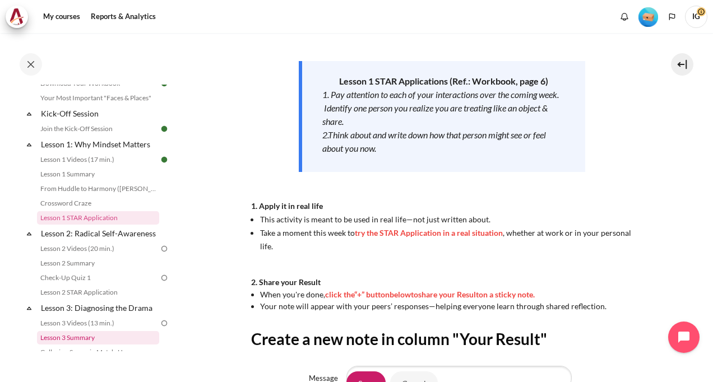
drag, startPoint x: -2, startPoint y: 359, endPoint x: 145, endPoint y: 343, distance: 147.8
drag, startPoint x: 145, startPoint y: 343, endPoint x: 647, endPoint y: 140, distance: 541.9
click at [674, 163] on section "My courses ID B1 Lesson 1: Why Mindset Matters Lesson 1 STAR Application Lesson…" at bounding box center [441, 195] width 525 height 638
click at [68, 241] on link "Lesson 2: Radical Self-Awareness" at bounding box center [99, 233] width 120 height 15
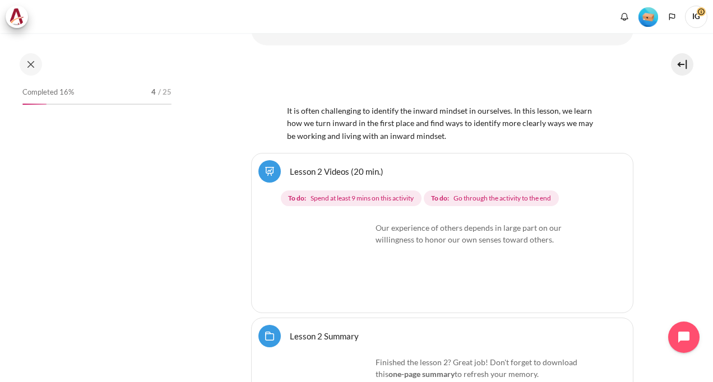
scroll to position [2420, 0]
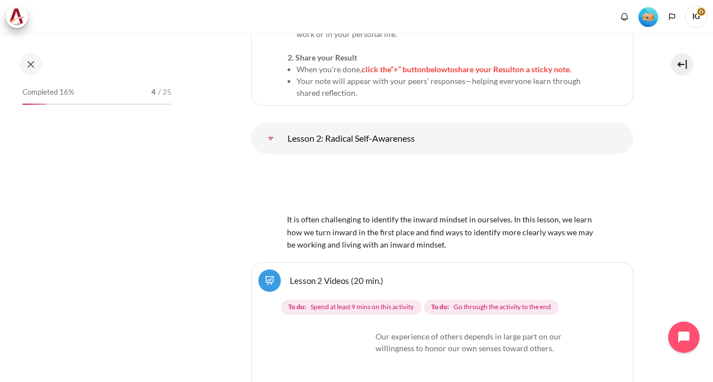
click at [306, 275] on link "Lesson 2 Videos (20 min.)" at bounding box center [337, 280] width 94 height 11
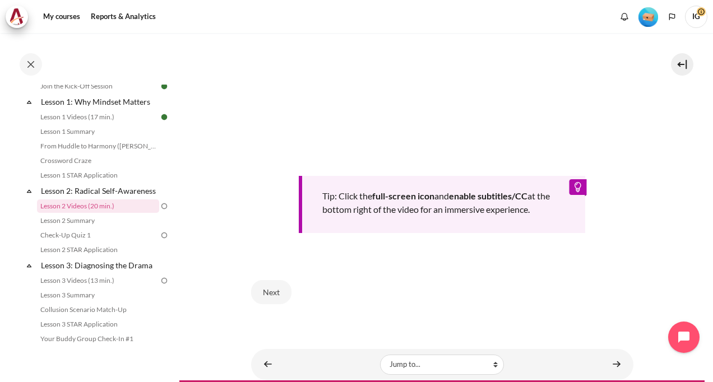
scroll to position [393, 0]
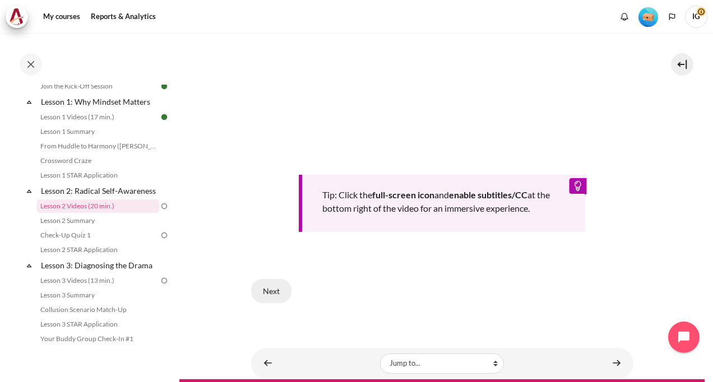
click at [270, 294] on button "Next" at bounding box center [271, 291] width 40 height 24
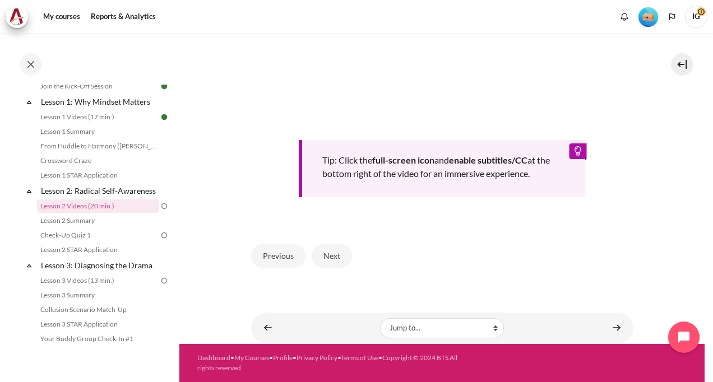
scroll to position [464, 0]
click at [335, 255] on button "Next" at bounding box center [332, 256] width 40 height 24
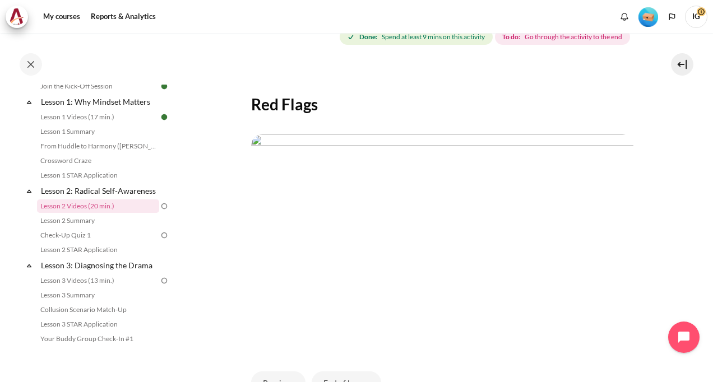
scroll to position [224, 0]
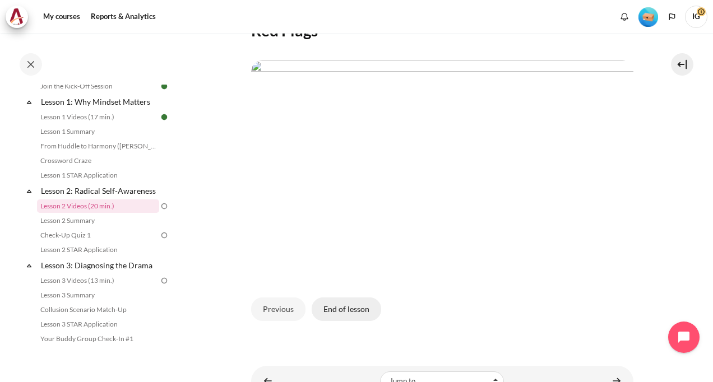
click at [353, 321] on button "End of lesson" at bounding box center [347, 310] width 70 height 24
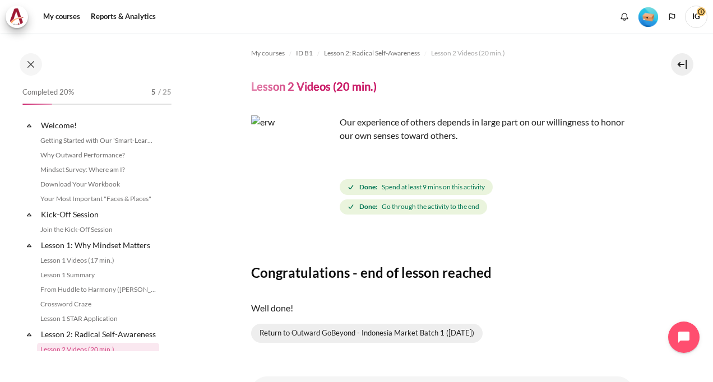
scroll to position [144, 0]
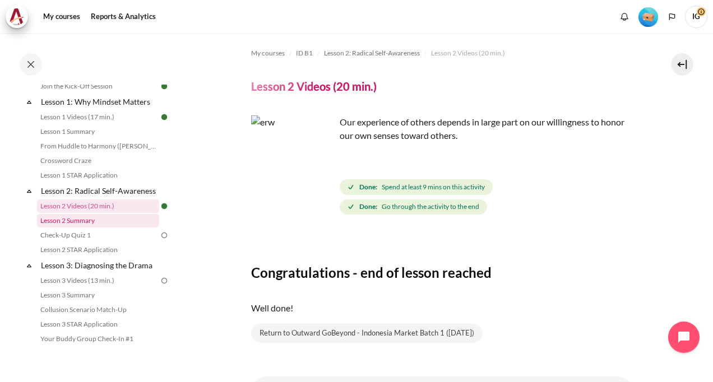
click at [69, 228] on link "Lesson 2 Summary" at bounding box center [98, 220] width 122 height 13
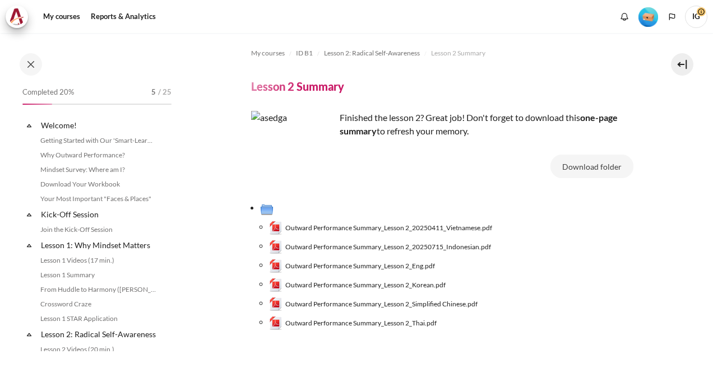
scroll to position [158, 0]
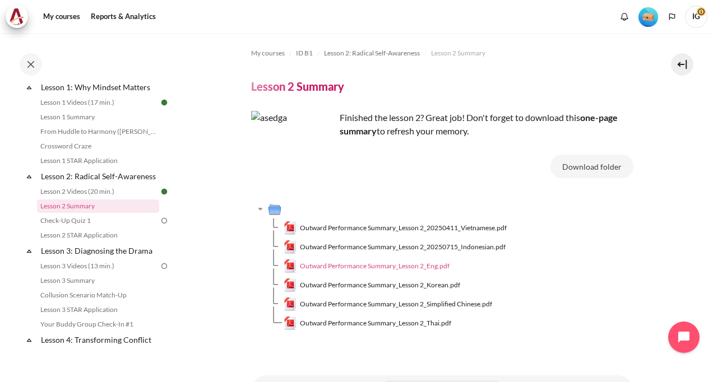
click at [393, 261] on span "Outward Performance Summary_Lesson 2_Eng.pdf" at bounding box center [375, 266] width 150 height 10
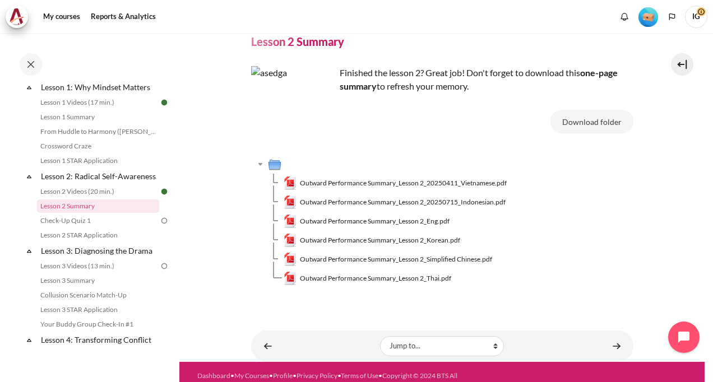
scroll to position [62, 0]
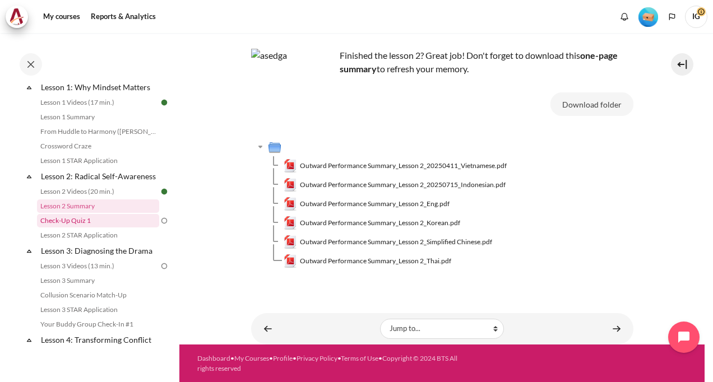
click at [66, 228] on link "Check-Up Quiz 1" at bounding box center [98, 220] width 122 height 13
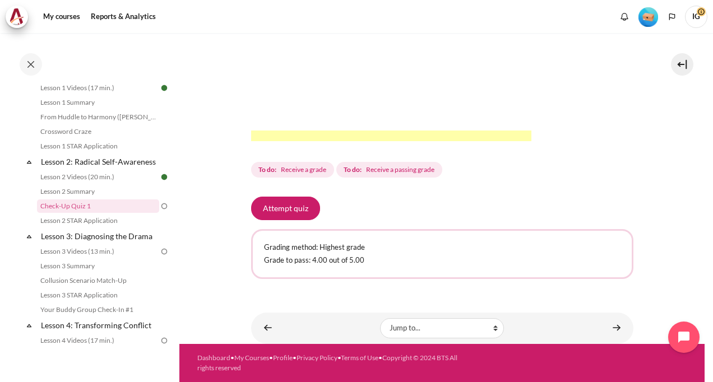
scroll to position [384, 0]
click at [273, 209] on button "Attempt quiz" at bounding box center [285, 209] width 69 height 24
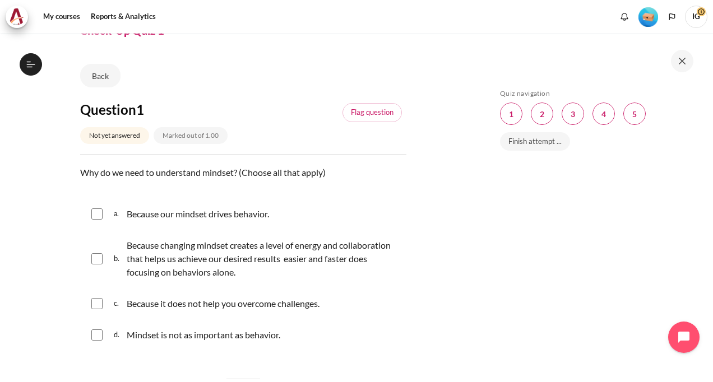
scroll to position [112, 0]
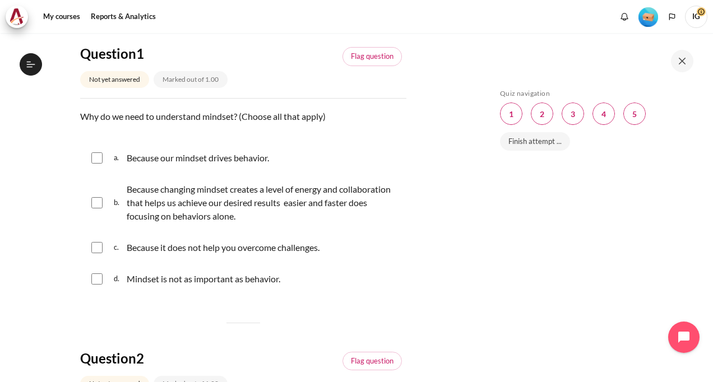
click at [102, 154] on input "Content" at bounding box center [96, 158] width 11 height 11
checkbox input "true"
click at [100, 203] on input "Content" at bounding box center [96, 202] width 11 height 11
checkbox input "true"
click at [99, 246] on input "Content" at bounding box center [96, 247] width 11 height 11
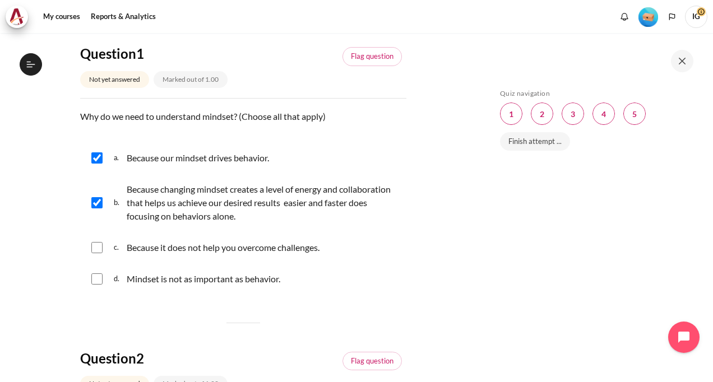
checkbox input "true"
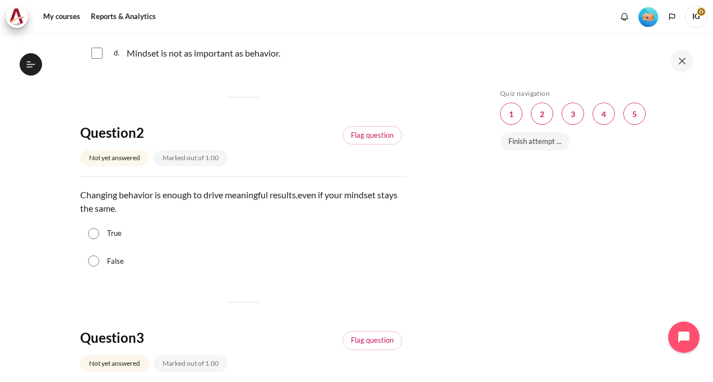
scroll to position [393, 0]
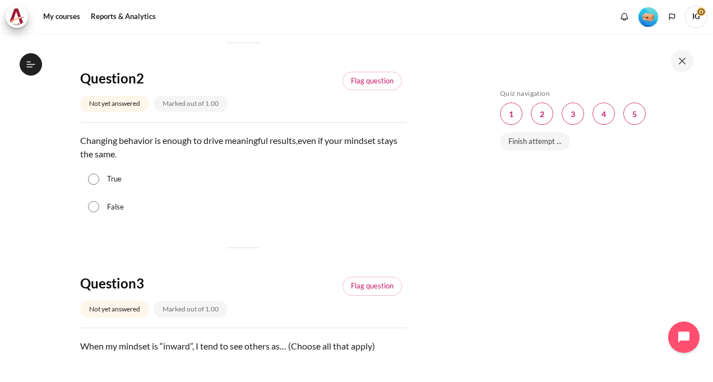
click at [90, 211] on input "False" at bounding box center [93, 206] width 11 height 11
radio input "true"
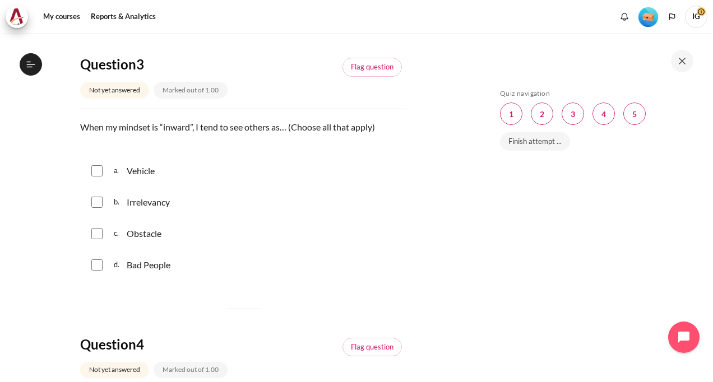
scroll to position [617, 0]
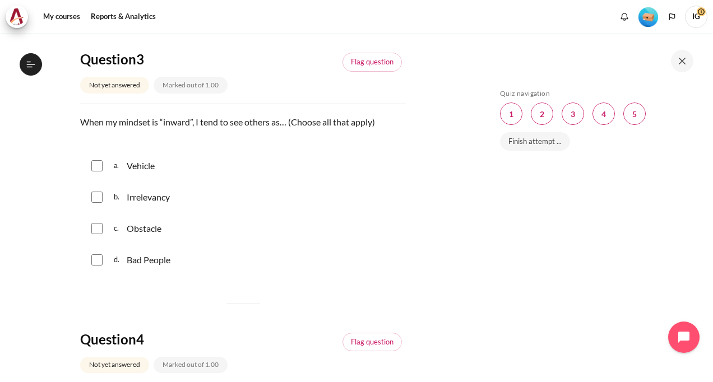
click at [123, 168] on span "a." at bounding box center [119, 166] width 11 height 18
checkbox input "true"
click at [91, 204] on div "b. Irrelevancy" at bounding box center [243, 197] width 326 height 29
click at [98, 198] on input "Content" at bounding box center [96, 197] width 11 height 11
checkbox input "true"
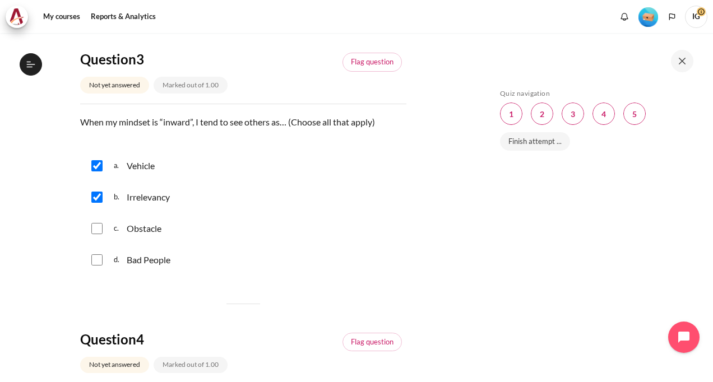
click at [99, 224] on input "Content" at bounding box center [96, 228] width 11 height 11
checkbox input "true"
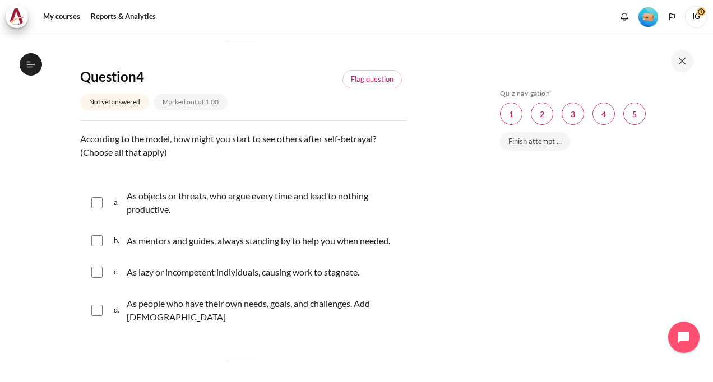
scroll to position [897, 0]
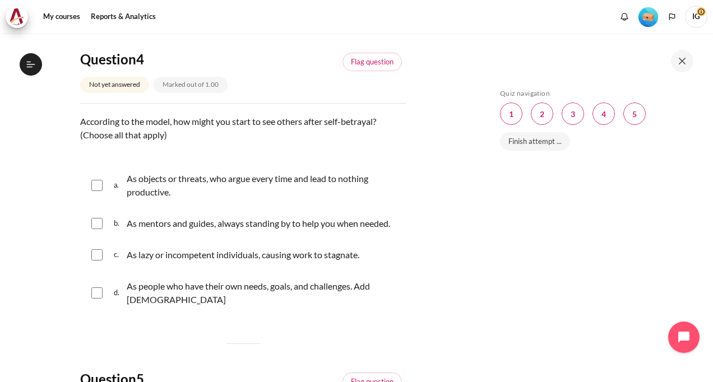
click at [92, 190] on input "Content" at bounding box center [96, 185] width 11 height 11
checkbox input "true"
click at [96, 253] on input "Content" at bounding box center [96, 255] width 11 height 11
checkbox input "true"
click at [606, 264] on div "Skip Quiz navigation Quiz navigation Question 1 This page Question 2 This page …" at bounding box center [595, 215] width 200 height 253
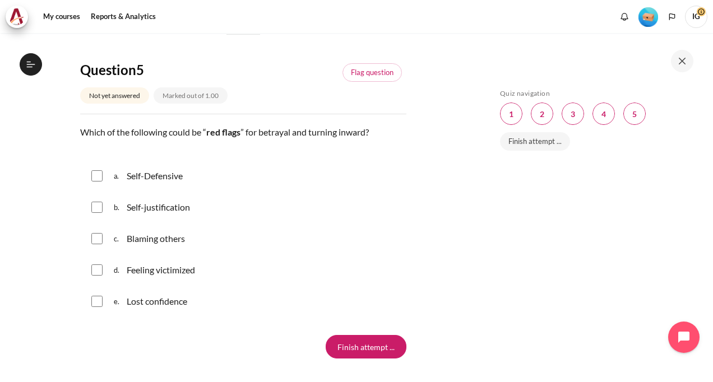
scroll to position [1234, 0]
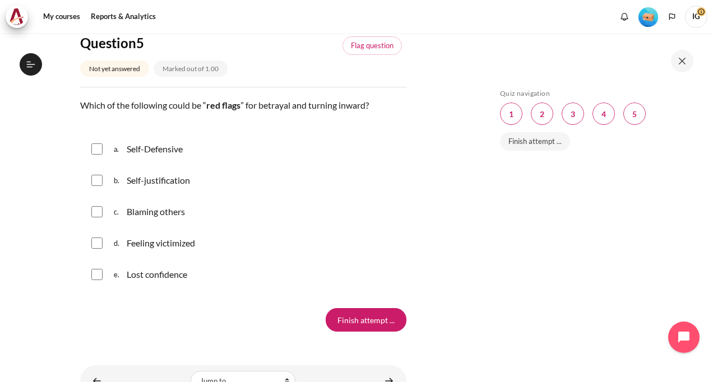
click at [99, 135] on div "a. Self-Defensive" at bounding box center [243, 149] width 326 height 29
click at [95, 141] on div "a. Self-Defensive" at bounding box center [243, 149] width 326 height 29
click at [96, 144] on input "Content" at bounding box center [96, 149] width 11 height 11
checkbox input "true"
click at [98, 175] on input "Content" at bounding box center [96, 180] width 11 height 11
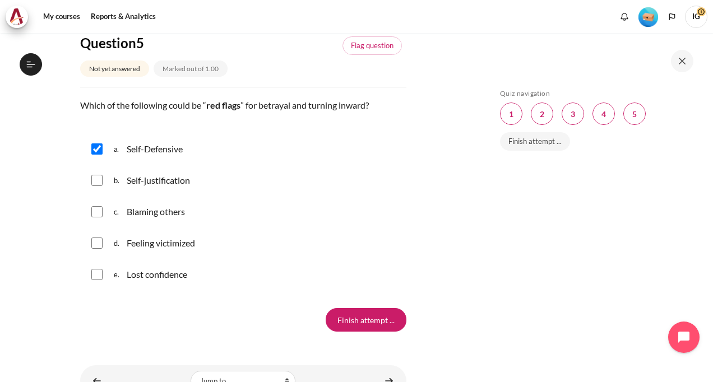
checkbox input "true"
click at [96, 206] on input "Content" at bounding box center [96, 211] width 11 height 11
checkbox input "true"
click at [95, 238] on input "Content" at bounding box center [96, 243] width 11 height 11
checkbox input "true"
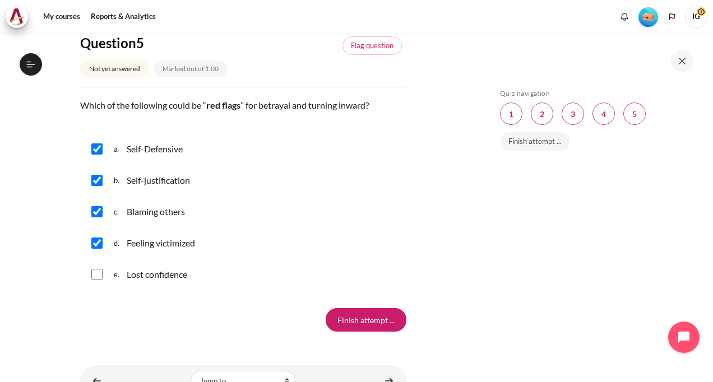
scroll to position [1271, 0]
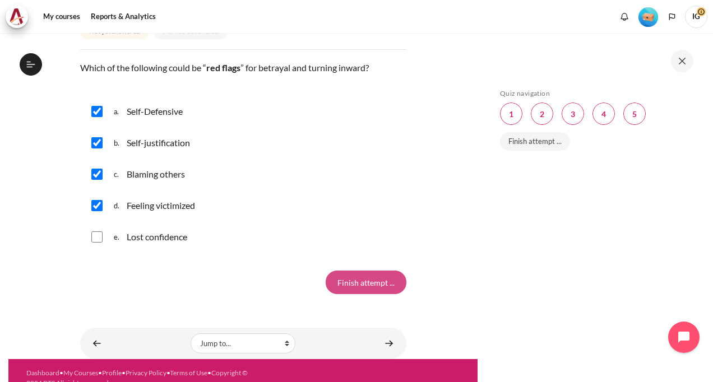
click at [356, 271] on input "Finish attempt ..." at bounding box center [366, 283] width 81 height 24
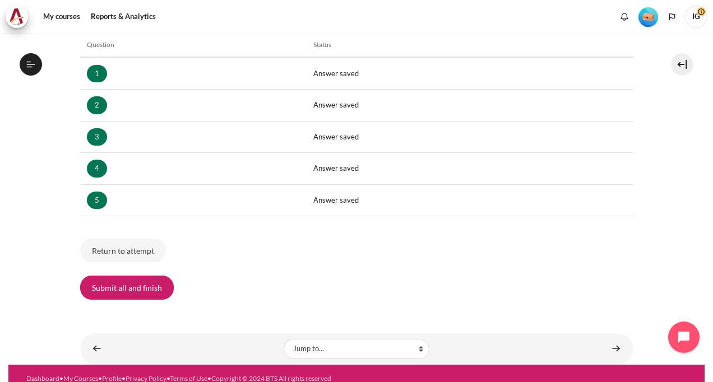
scroll to position [192, 0]
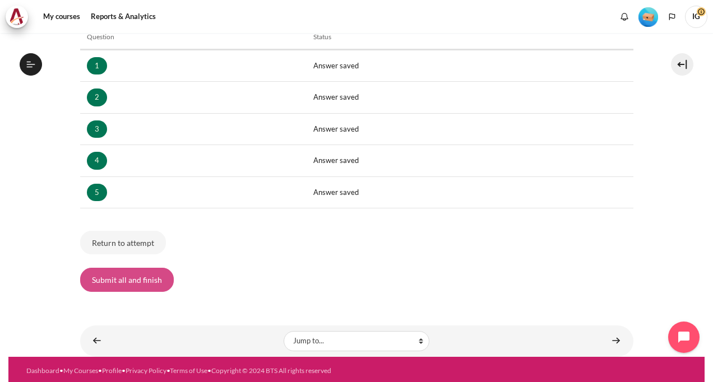
click at [119, 275] on button "Submit all and finish" at bounding box center [127, 280] width 94 height 24
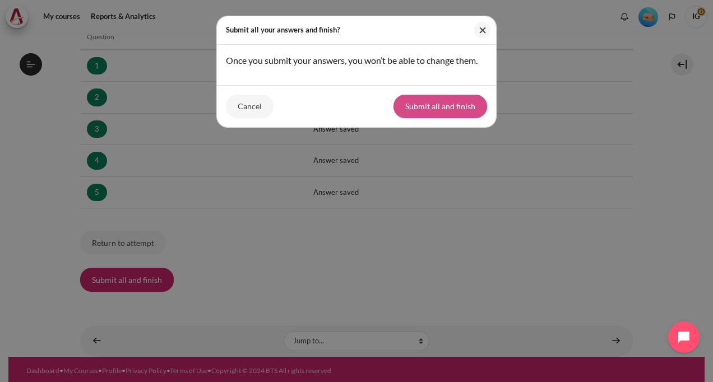
click at [443, 111] on button "Submit all and finish" at bounding box center [441, 107] width 94 height 24
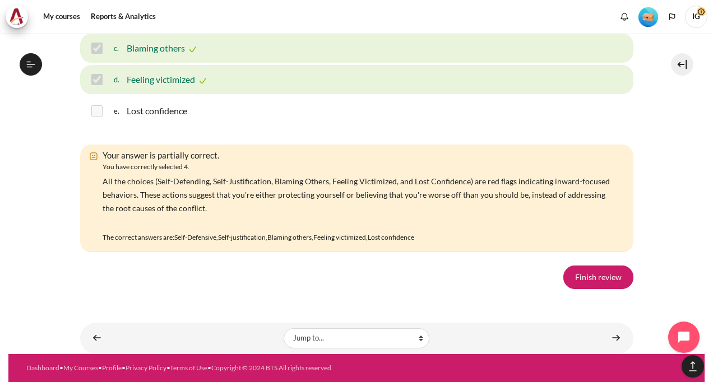
scroll to position [2025, 0]
click at [571, 281] on link "Finish review" at bounding box center [599, 278] width 70 height 24
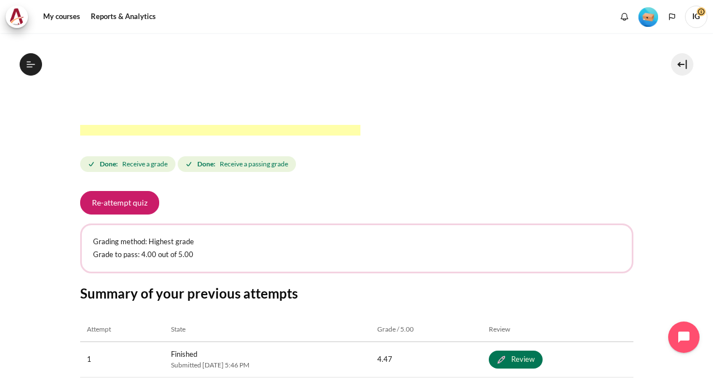
scroll to position [494, 0]
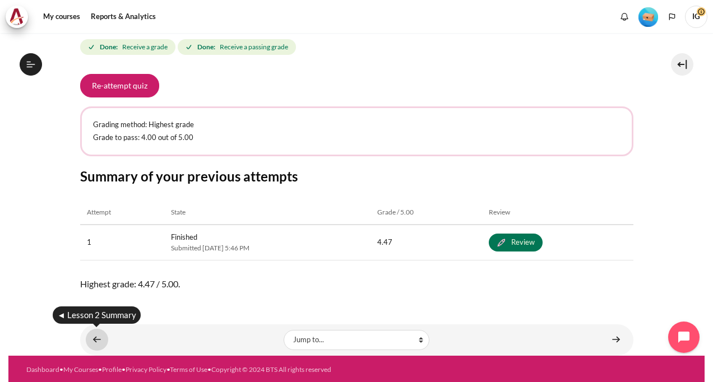
click at [100, 336] on link "Content" at bounding box center [97, 340] width 22 height 22
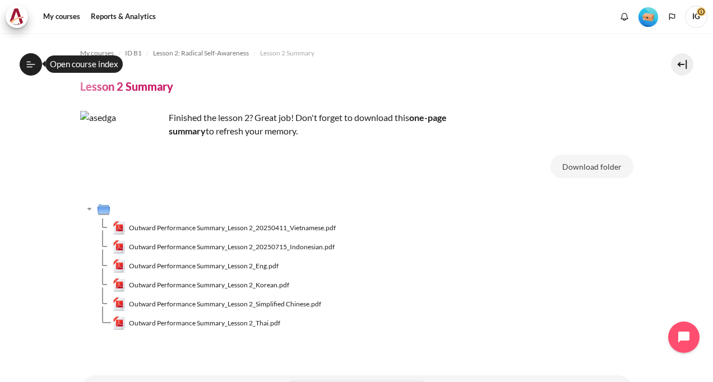
click at [34, 67] on icon at bounding box center [31, 64] width 10 height 10
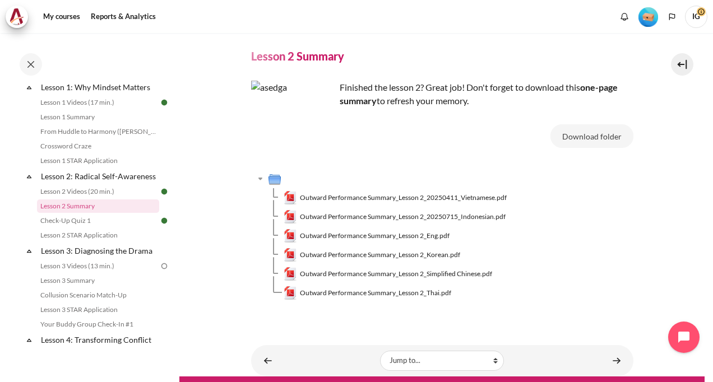
scroll to position [56, 0]
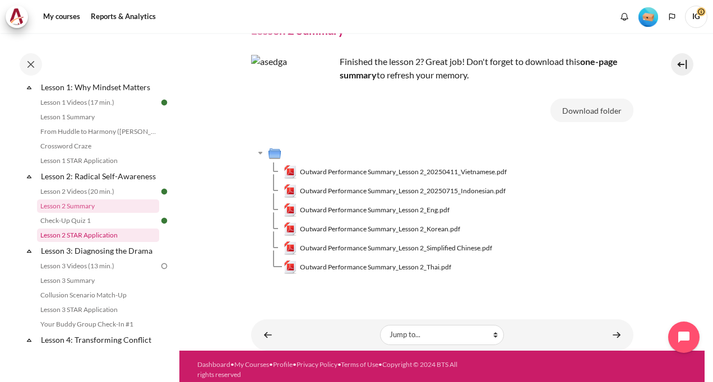
click at [82, 242] on link "Lesson 2 STAR Application" at bounding box center [98, 235] width 122 height 13
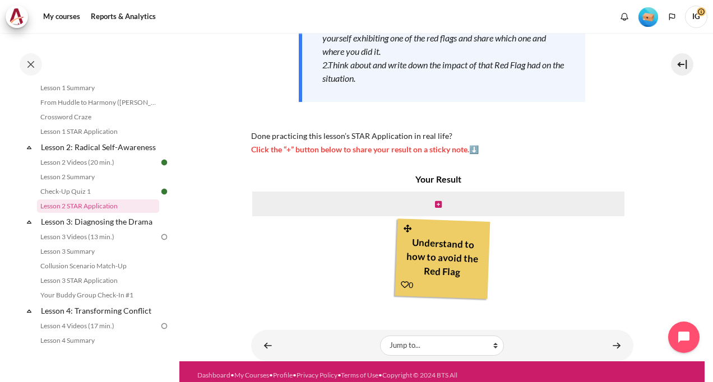
scroll to position [244, 0]
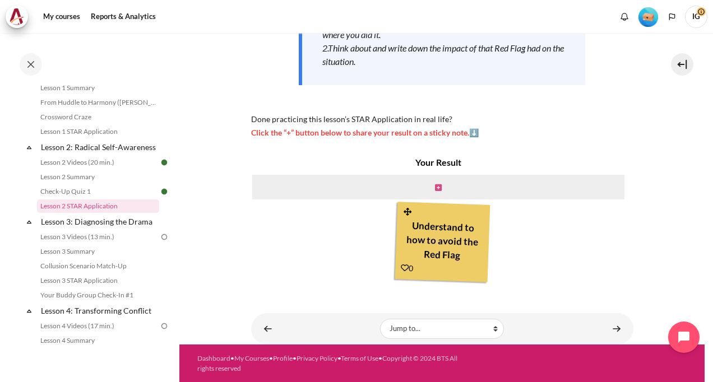
click at [435, 190] on icon "Content" at bounding box center [438, 188] width 7 height 8
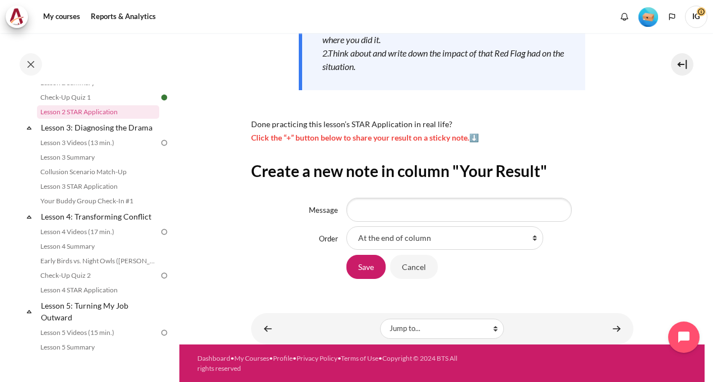
scroll to position [250, 0]
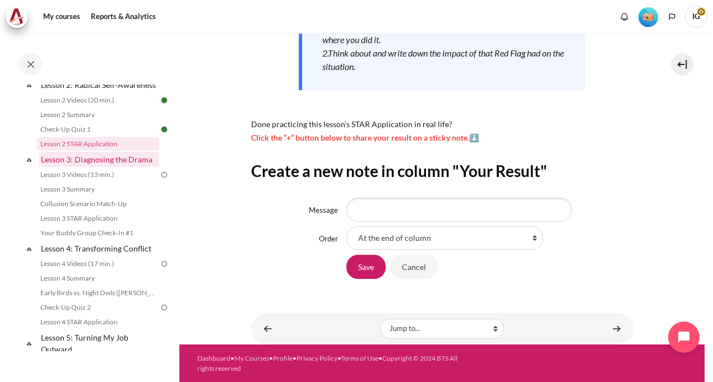
click at [67, 167] on link "Lesson 3: Diagnosing the Drama" at bounding box center [99, 159] width 120 height 15
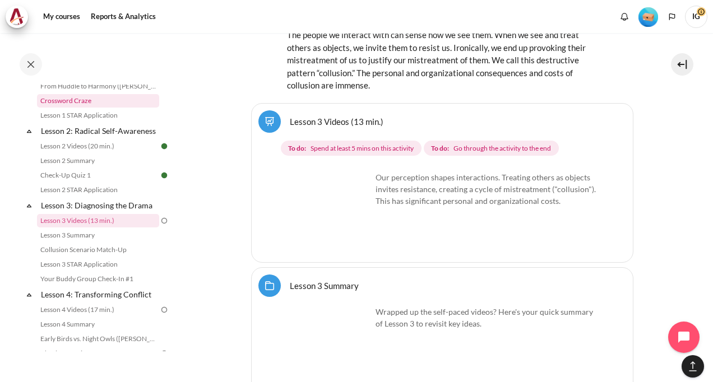
scroll to position [227, 0]
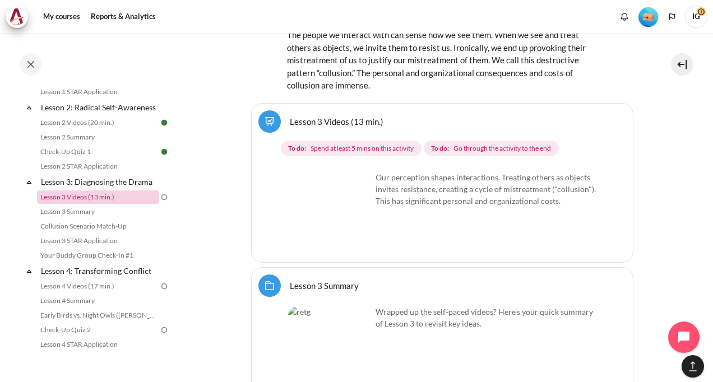
click at [67, 204] on link "Lesson 3 Videos (13 min.)" at bounding box center [98, 197] width 122 height 13
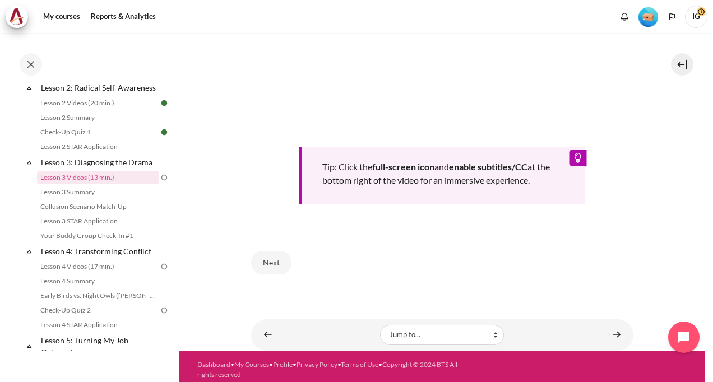
scroll to position [458, 0]
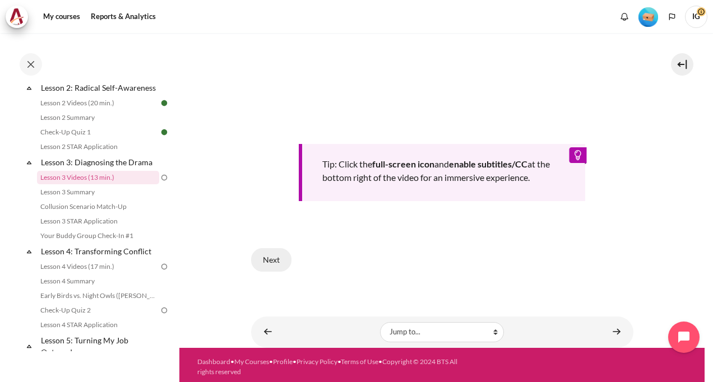
click at [270, 257] on button "Next" at bounding box center [271, 260] width 40 height 24
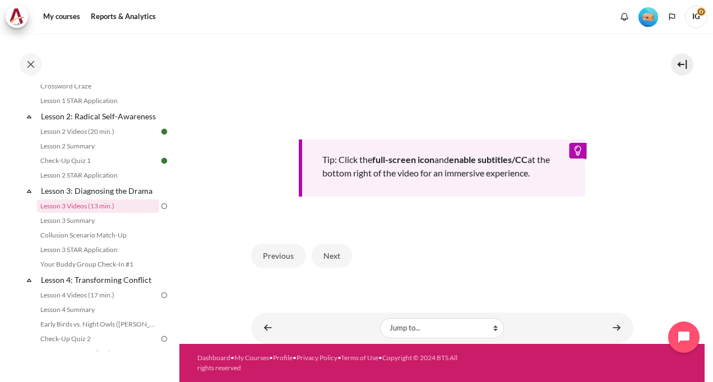
scroll to position [457, 0]
click at [330, 254] on button "Next" at bounding box center [332, 256] width 40 height 24
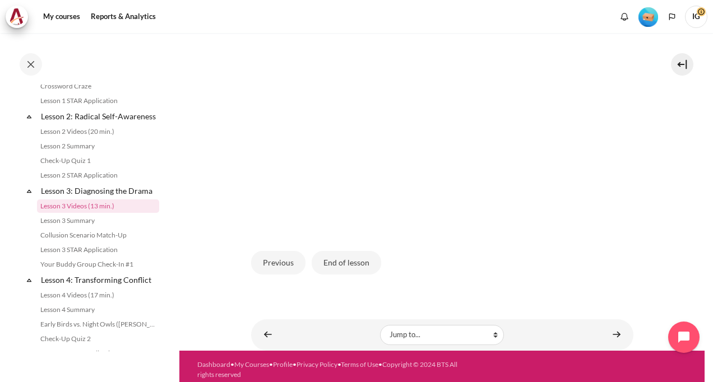
scroll to position [307, 0]
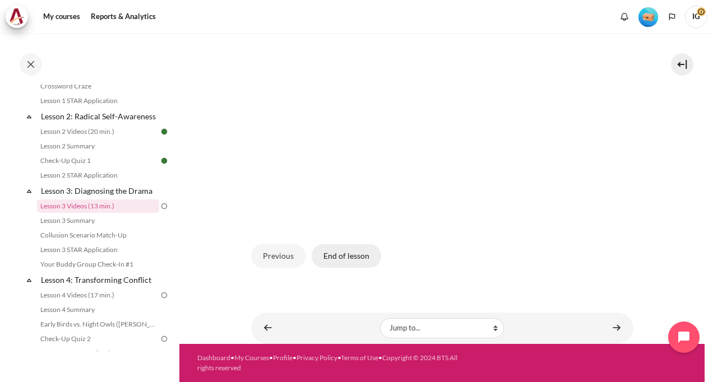
click at [333, 252] on button "End of lesson" at bounding box center [347, 256] width 70 height 24
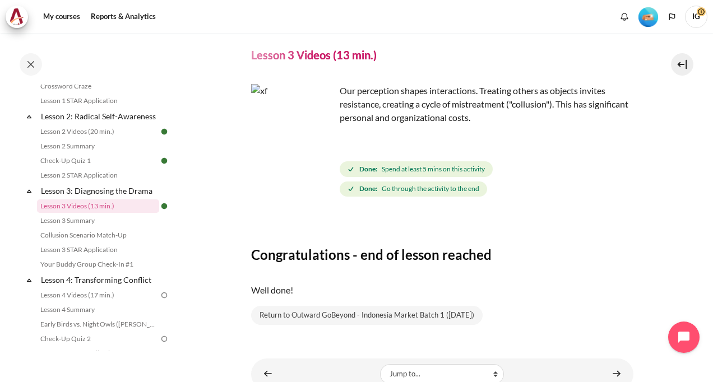
scroll to position [76, 0]
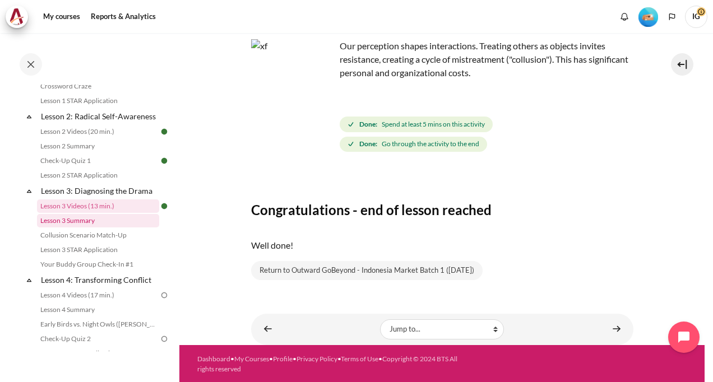
click at [59, 228] on link "Lesson 3 Summary" at bounding box center [98, 220] width 122 height 13
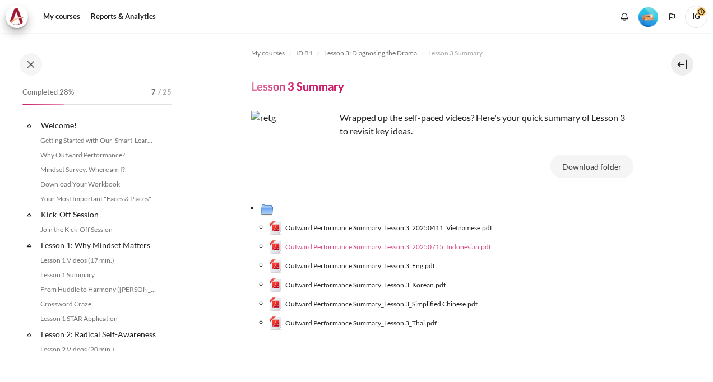
scroll to position [233, 0]
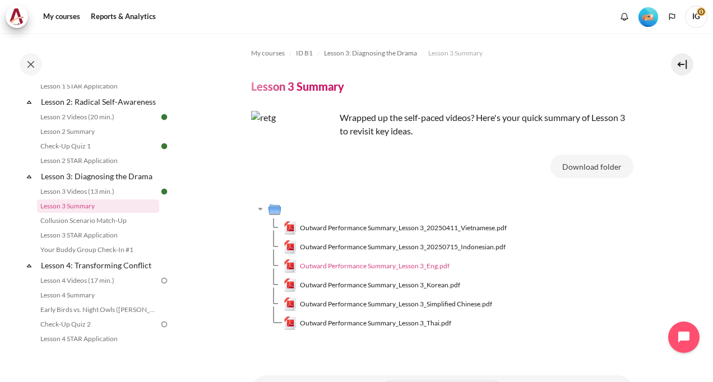
click at [433, 264] on span "Outward Performance Summary_Lesson 3_Eng.pdf" at bounding box center [375, 266] width 150 height 10
click at [86, 228] on link "Collusion Scenario Match-Up" at bounding box center [98, 220] width 122 height 13
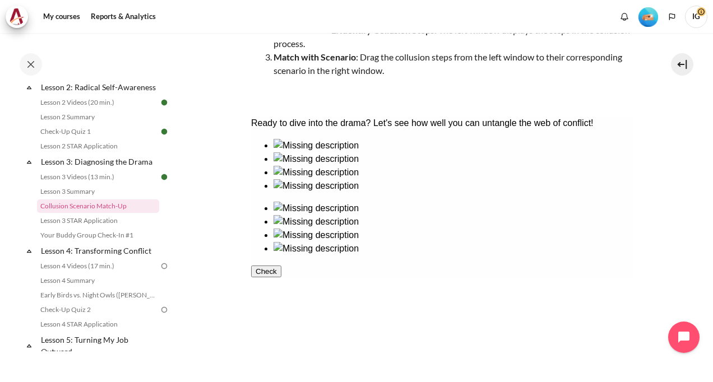
scroll to position [255, 0]
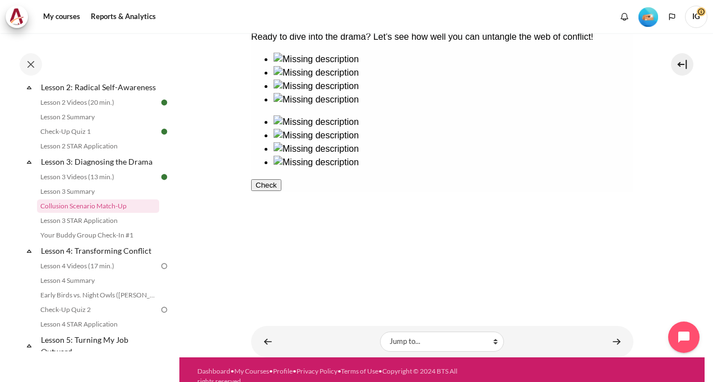
click at [255, 190] on icon "button" at bounding box center [255, 185] width 0 height 8
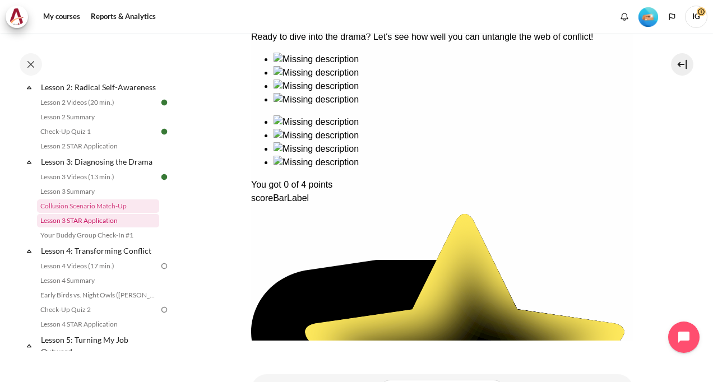
click at [72, 228] on link "Lesson 3 STAR Application" at bounding box center [98, 220] width 122 height 13
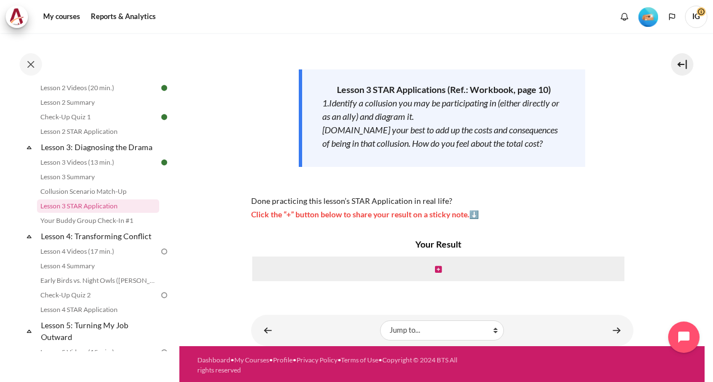
scroll to position [151, 0]
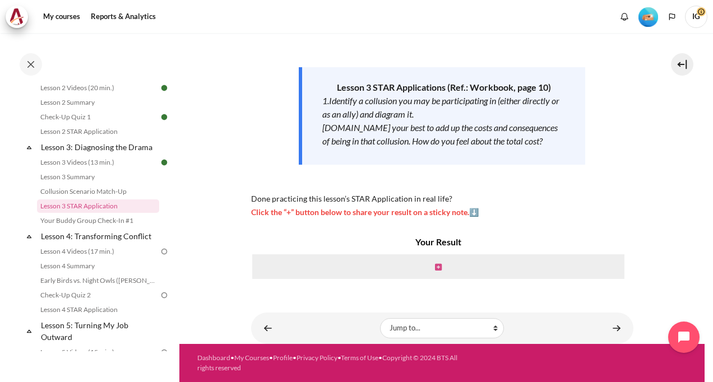
click at [435, 268] on icon "Content" at bounding box center [438, 268] width 7 height 8
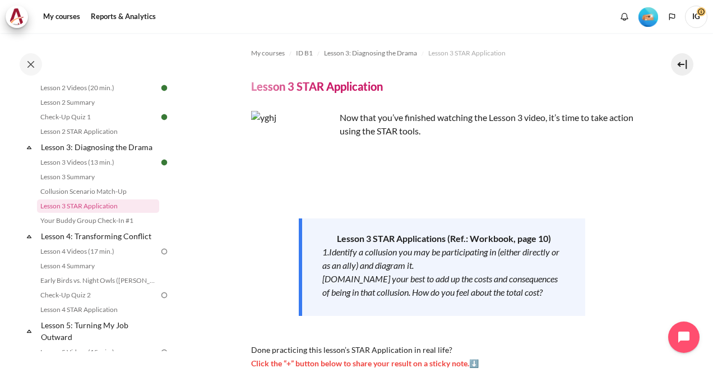
scroll to position [56, 0]
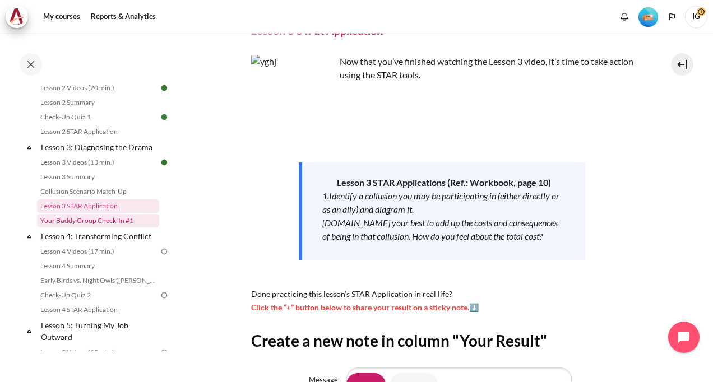
click at [93, 226] on link "Your Buddy Group Check-In #1" at bounding box center [98, 220] width 122 height 13
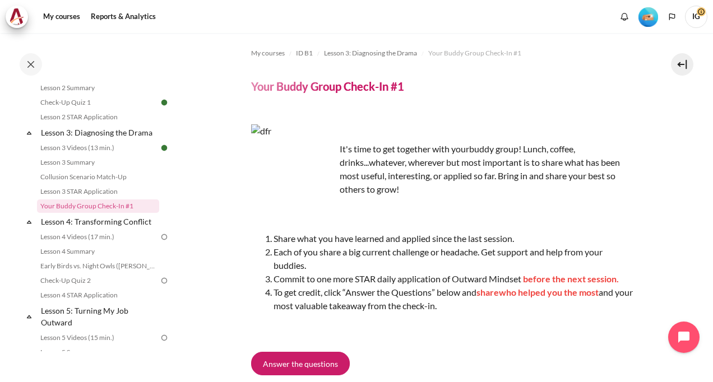
scroll to position [56, 0]
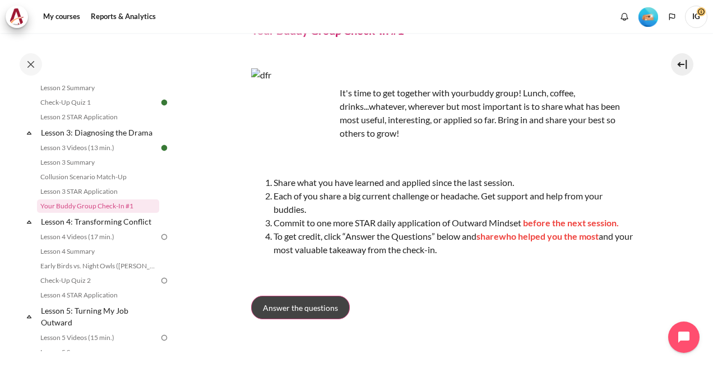
click at [304, 304] on span "Answer the questions" at bounding box center [300, 308] width 75 height 12
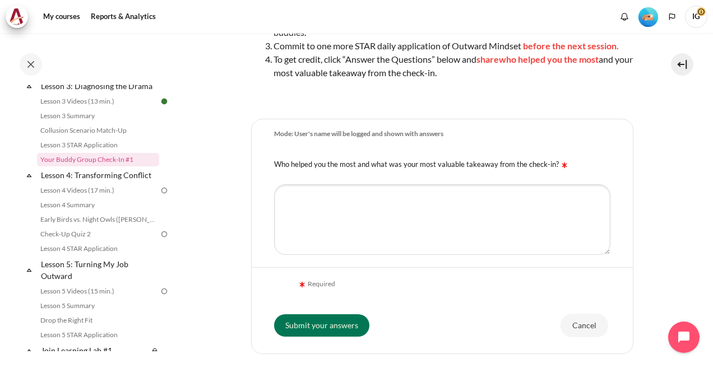
scroll to position [344, 0]
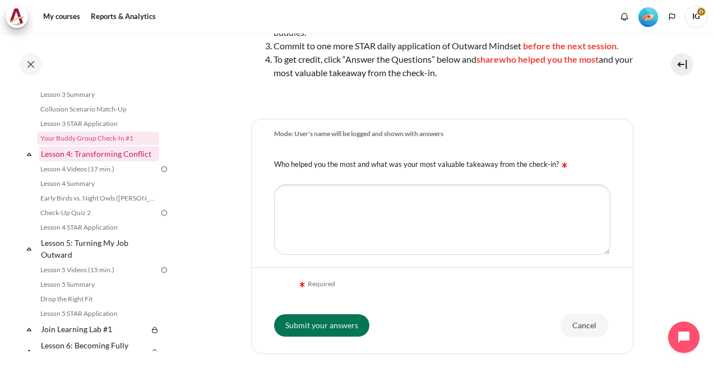
click at [96, 161] on link "Lesson 4: Transforming Conflict" at bounding box center [99, 153] width 120 height 15
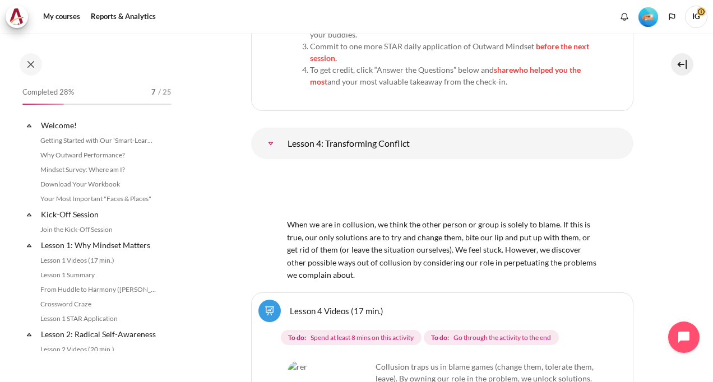
scroll to position [372, 0]
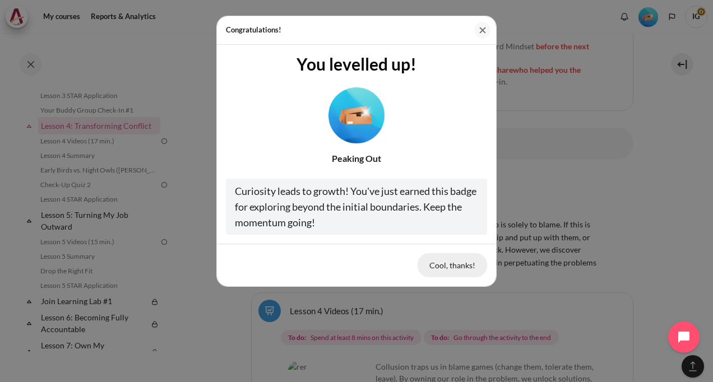
drag, startPoint x: 486, startPoint y: 31, endPoint x: 453, endPoint y: 263, distance: 233.9
click at [481, 288] on div "Congratulations! You levelled up! Peaking Out Curiosity leads to growth! You've…" at bounding box center [356, 191] width 713 height 382
click at [453, 263] on button "Cool, thanks!" at bounding box center [453, 265] width 70 height 24
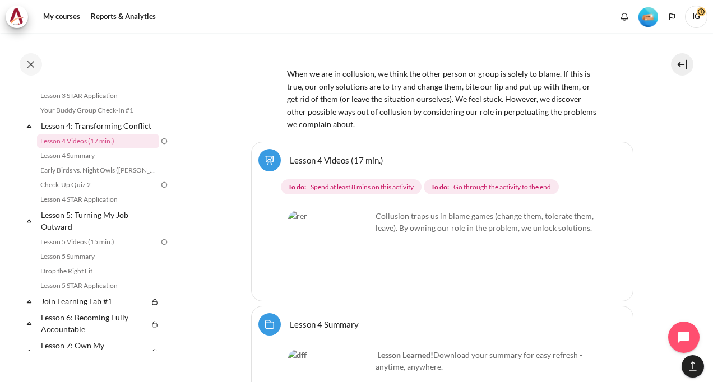
scroll to position [5062, 0]
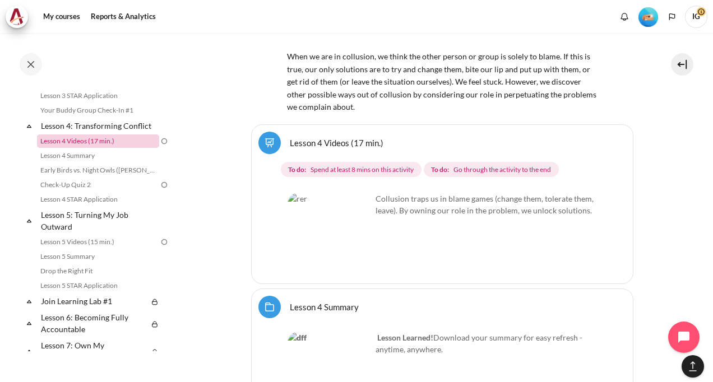
click at [75, 148] on link "Lesson 4 Videos (17 min.)" at bounding box center [98, 141] width 122 height 13
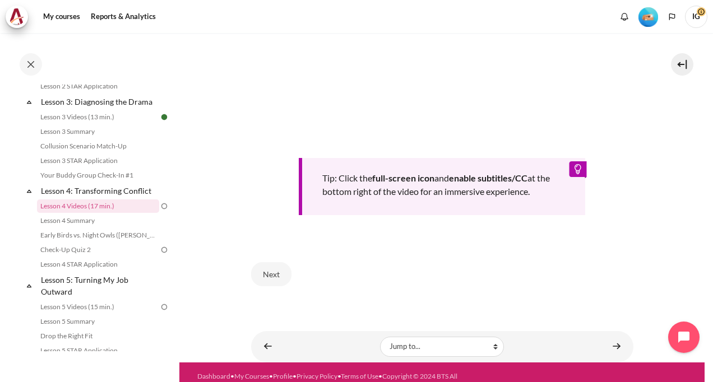
scroll to position [424, 0]
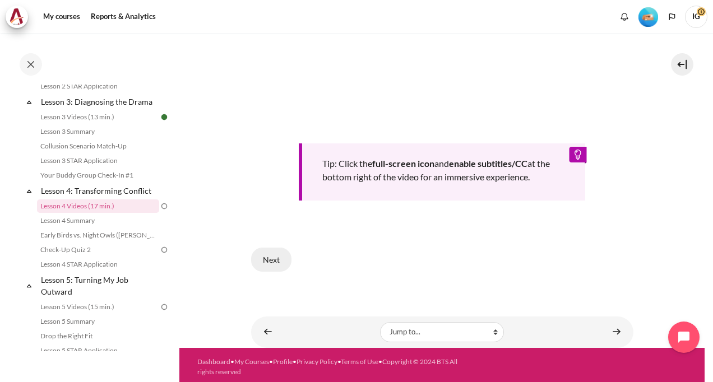
click at [269, 255] on button "Next" at bounding box center [271, 260] width 40 height 24
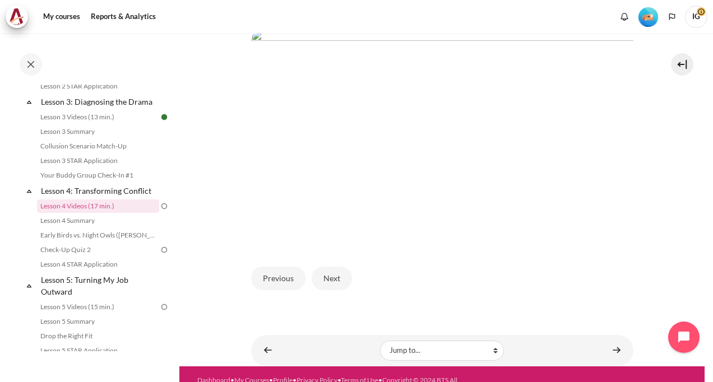
scroll to position [293, 0]
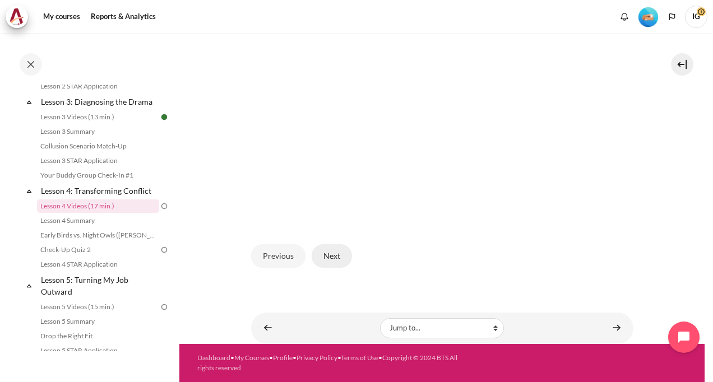
click at [341, 260] on button "Next" at bounding box center [332, 256] width 40 height 24
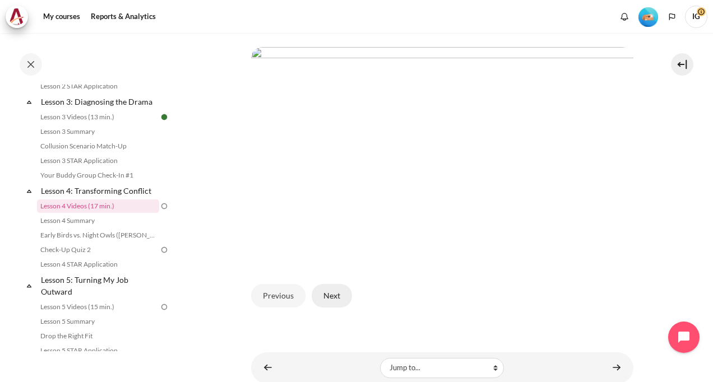
click at [329, 308] on button "Next" at bounding box center [332, 296] width 40 height 24
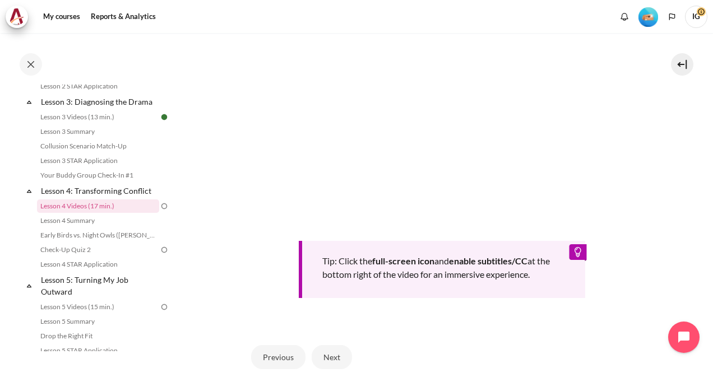
scroll to position [444, 0]
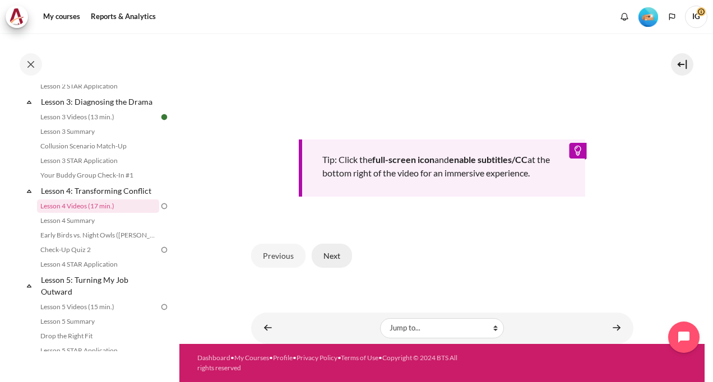
click at [329, 248] on button "Next" at bounding box center [332, 256] width 40 height 24
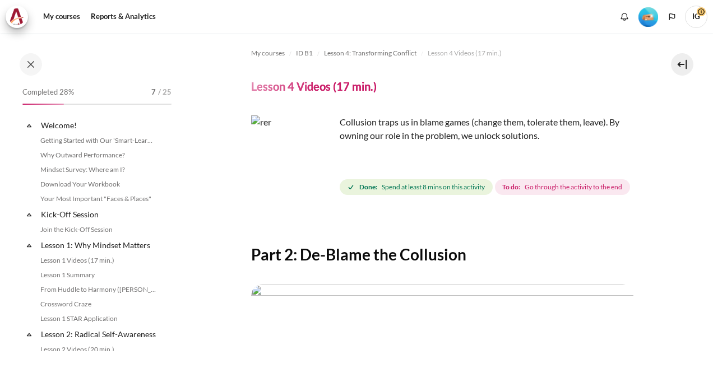
scroll to position [307, 0]
